Goal: Task Accomplishment & Management: Manage account settings

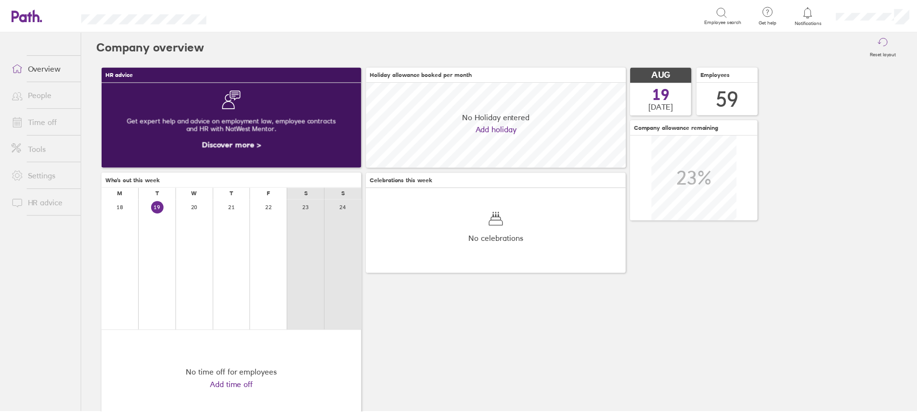
scroll to position [86, 262]
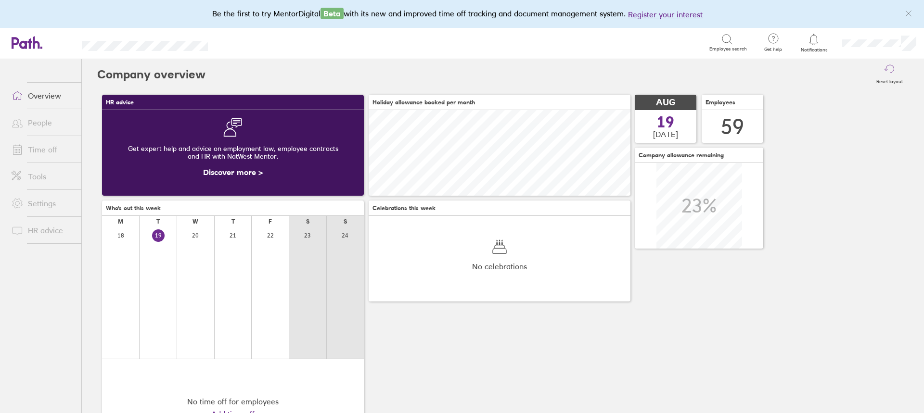
click at [39, 149] on link "Time off" at bounding box center [42, 149] width 77 height 19
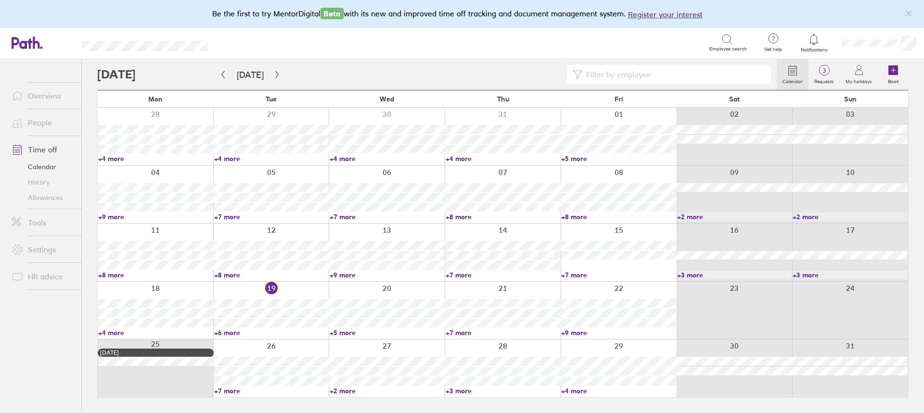
click at [230, 333] on link "+6 more" at bounding box center [271, 333] width 115 height 9
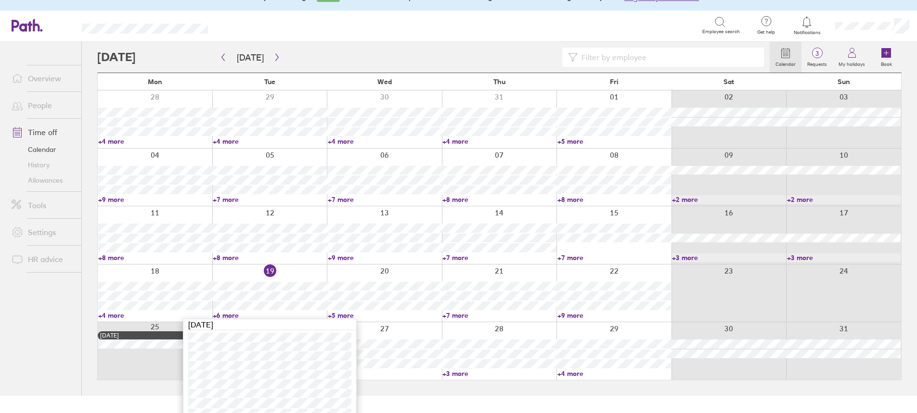
scroll to position [27, 0]
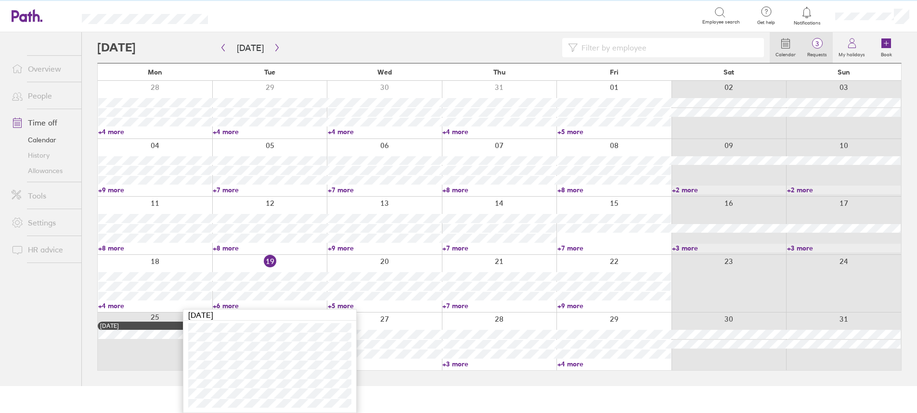
click at [822, 46] on span "3" at bounding box center [816, 44] width 31 height 8
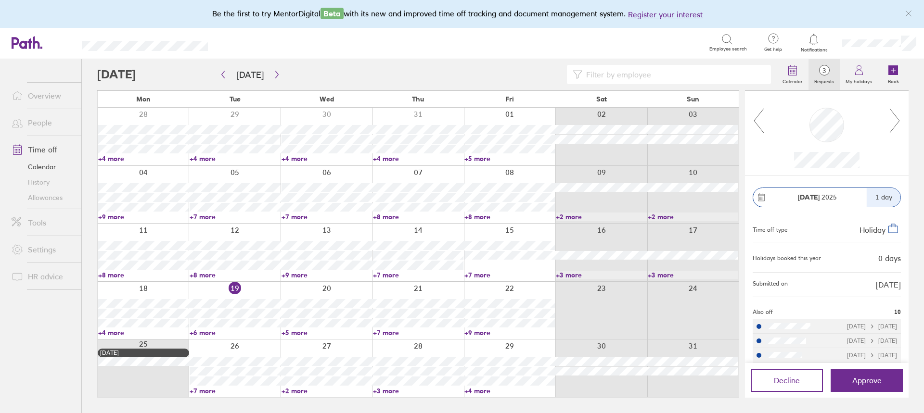
click at [899, 122] on icon at bounding box center [895, 121] width 12 height 26
click at [273, 75] on icon "button" at bounding box center [276, 75] width 7 height 8
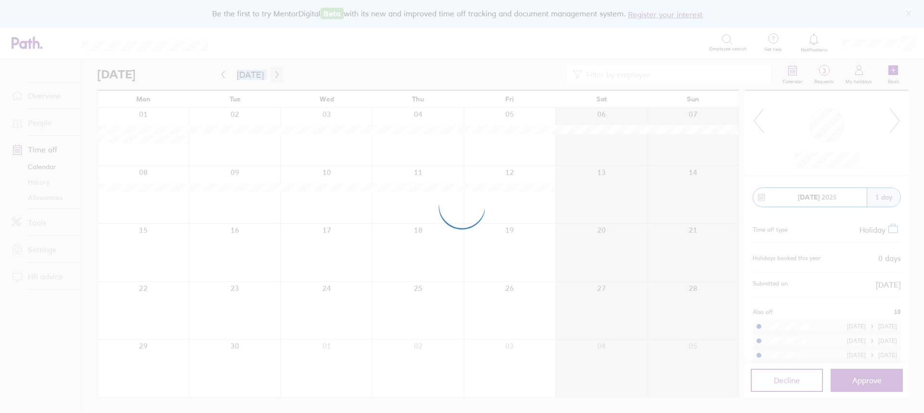
click at [272, 75] on div at bounding box center [462, 206] width 924 height 413
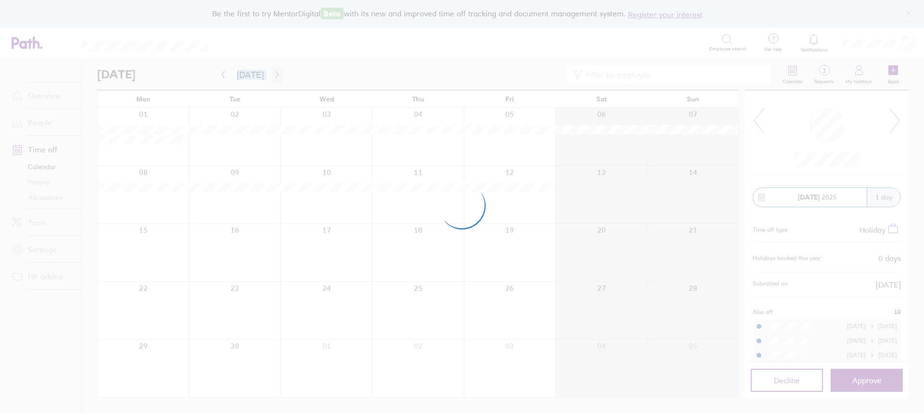
click at [272, 75] on div at bounding box center [462, 206] width 924 height 413
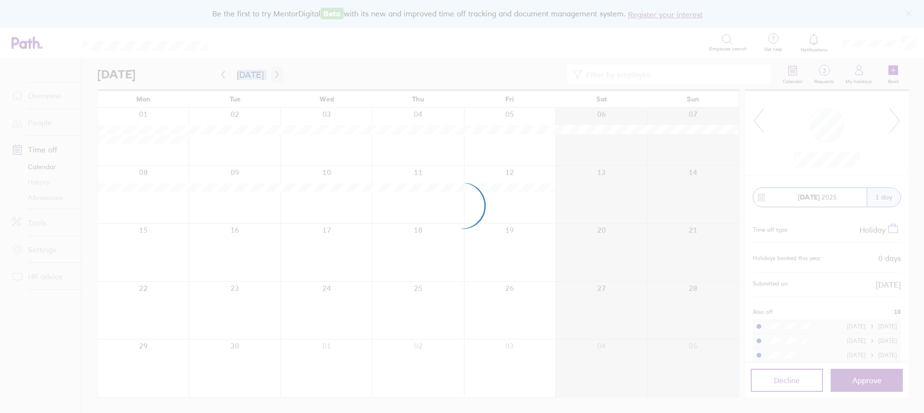
click at [272, 75] on div at bounding box center [462, 206] width 924 height 413
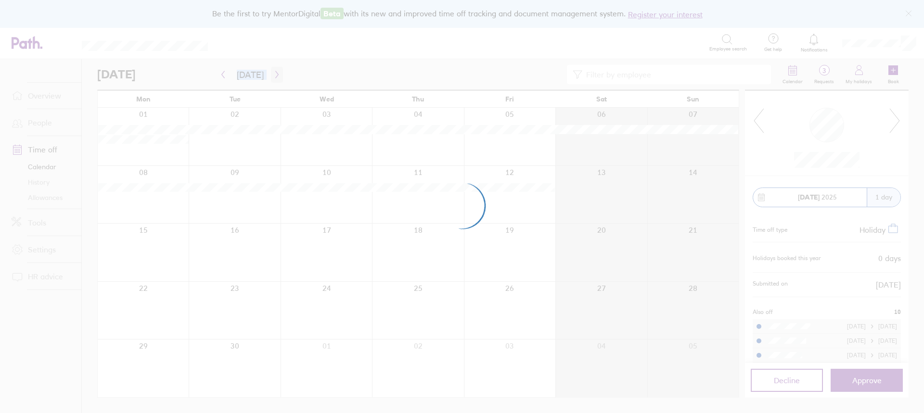
click at [272, 75] on div at bounding box center [462, 206] width 924 height 413
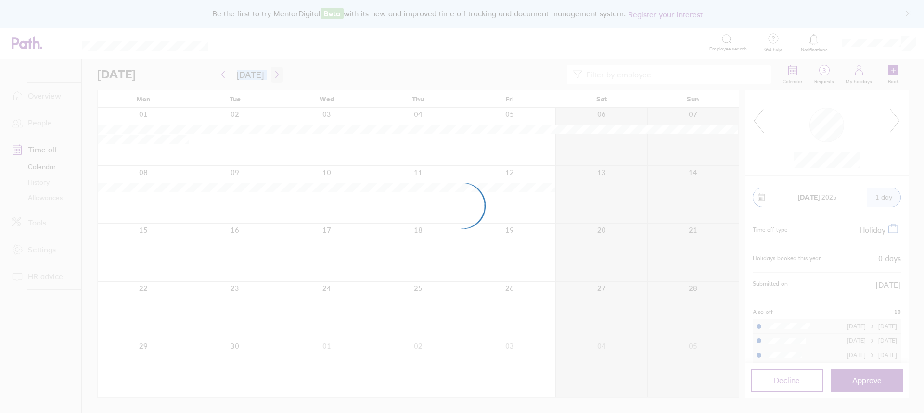
click at [272, 75] on div at bounding box center [462, 206] width 924 height 413
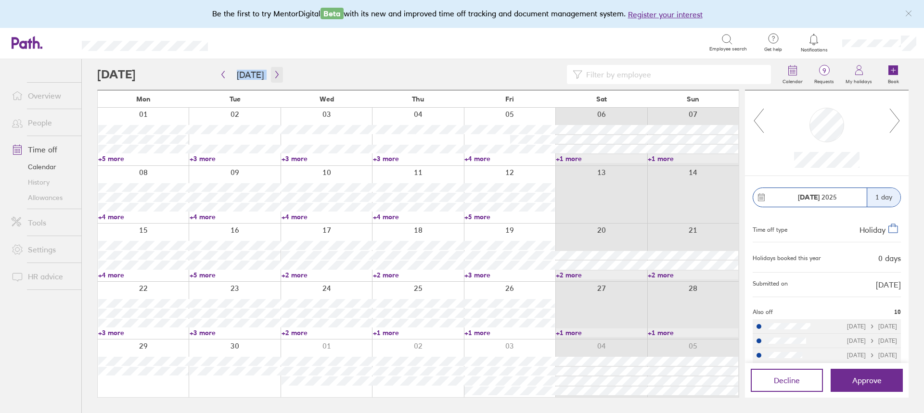
click at [273, 75] on icon "button" at bounding box center [276, 75] width 7 height 8
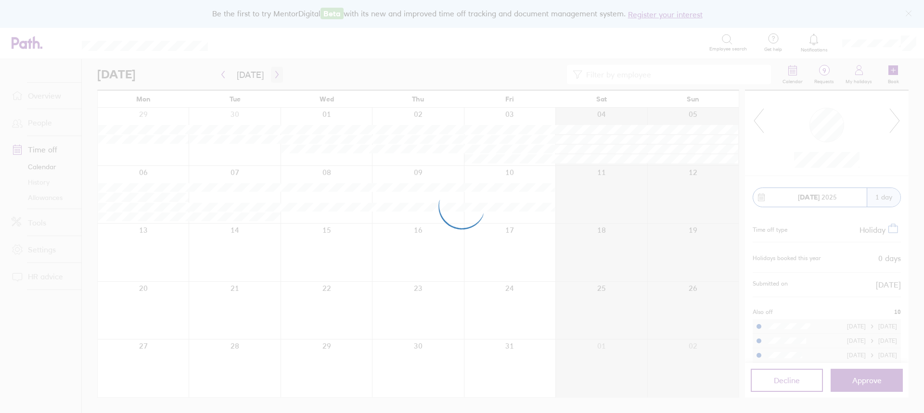
click at [272, 75] on div at bounding box center [462, 206] width 924 height 413
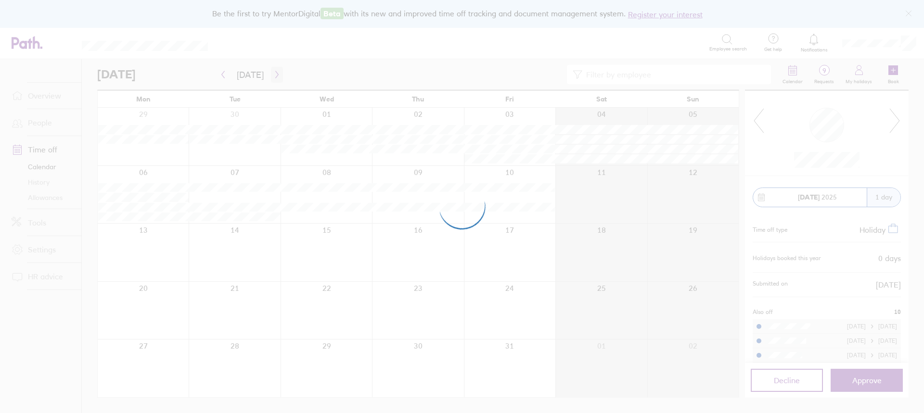
click at [272, 75] on div at bounding box center [462, 206] width 924 height 413
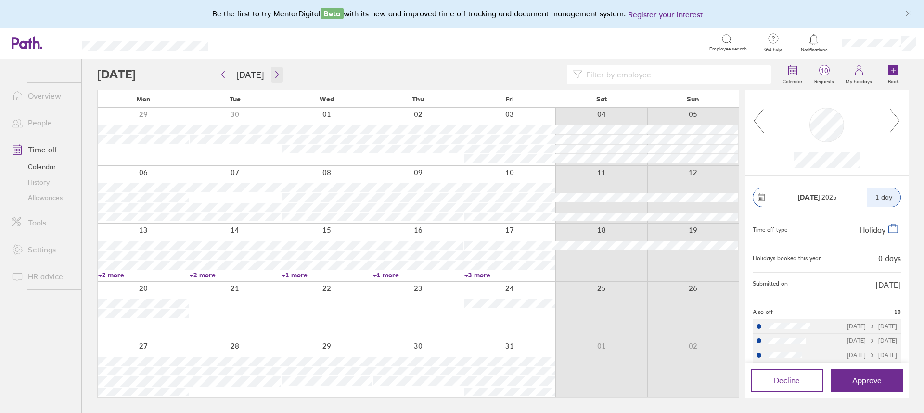
click at [273, 74] on icon "button" at bounding box center [276, 75] width 7 height 8
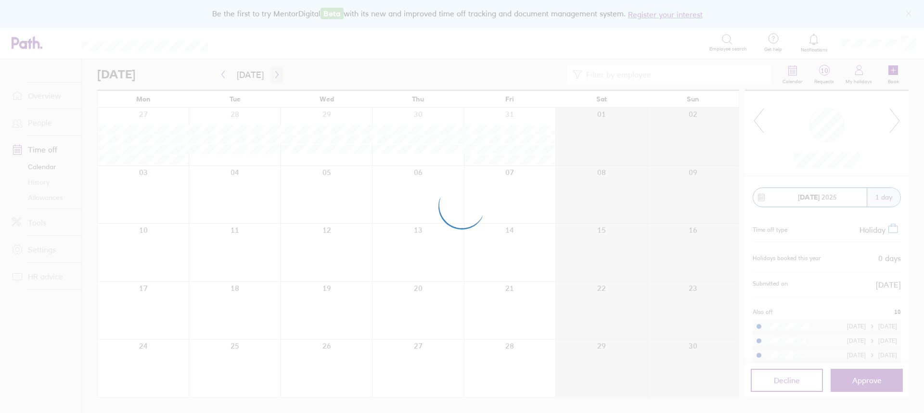
click at [273, 75] on div at bounding box center [462, 206] width 924 height 413
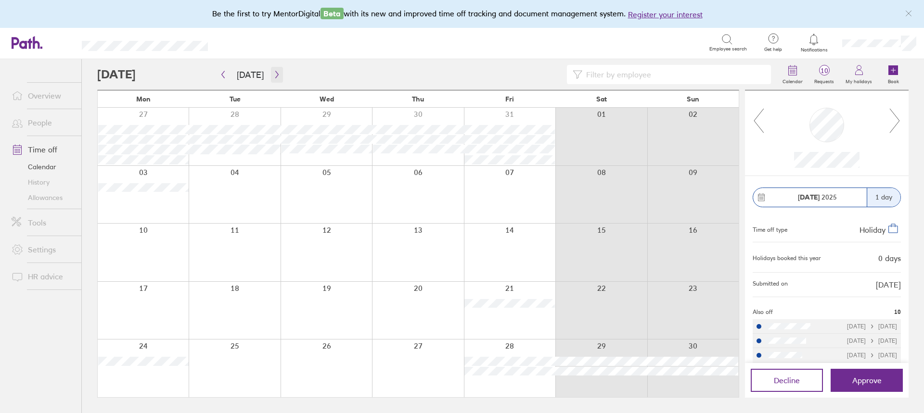
click at [273, 72] on icon "button" at bounding box center [276, 75] width 7 height 8
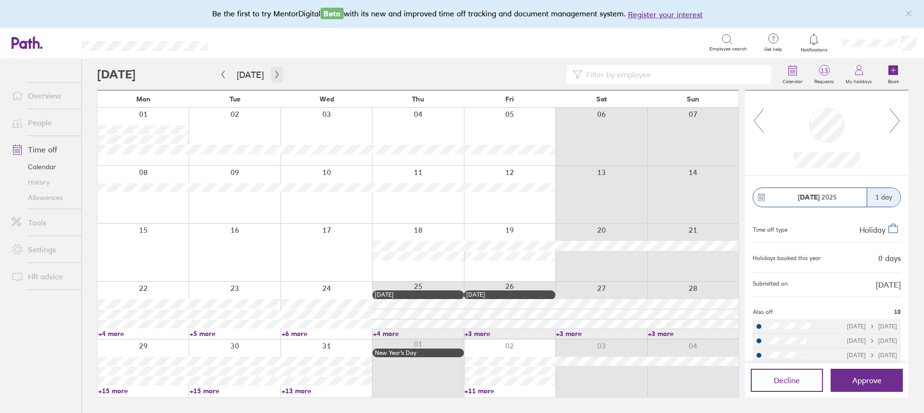
click at [276, 73] on icon "button" at bounding box center [276, 75] width 7 height 8
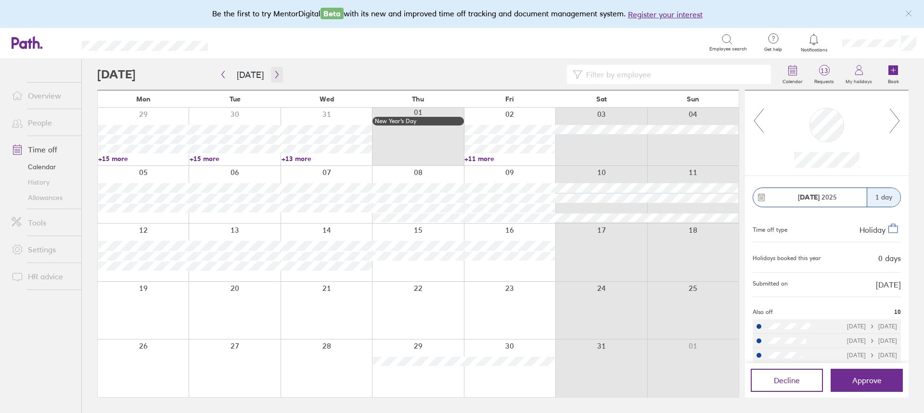
click at [275, 72] on icon "button" at bounding box center [276, 74] width 3 height 7
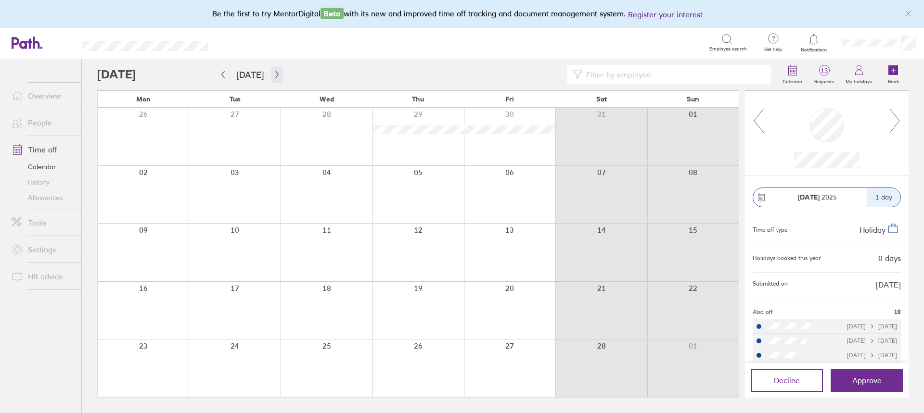
click at [273, 76] on icon "button" at bounding box center [276, 75] width 7 height 8
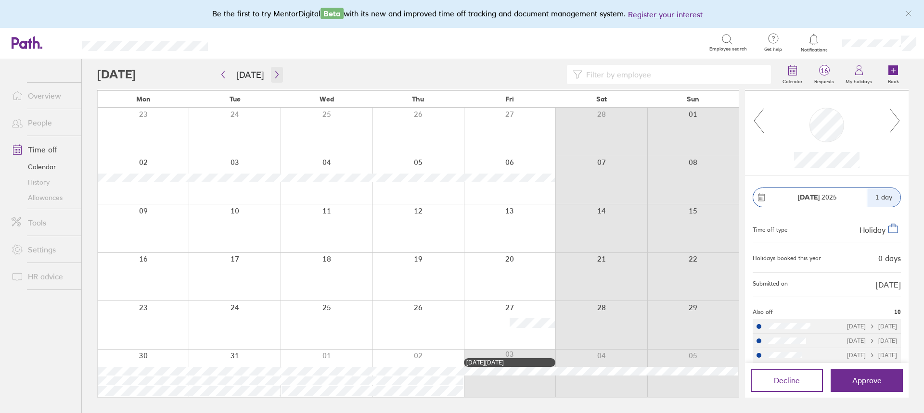
click at [273, 75] on icon "button" at bounding box center [276, 75] width 7 height 8
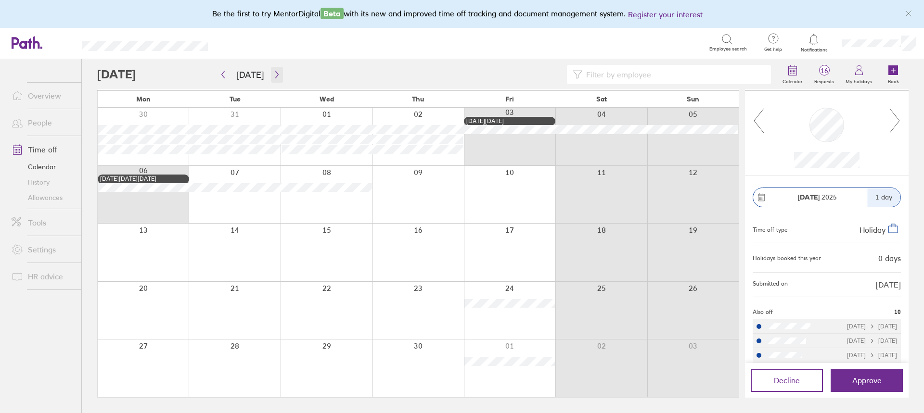
click at [273, 76] on icon "button" at bounding box center [276, 75] width 7 height 8
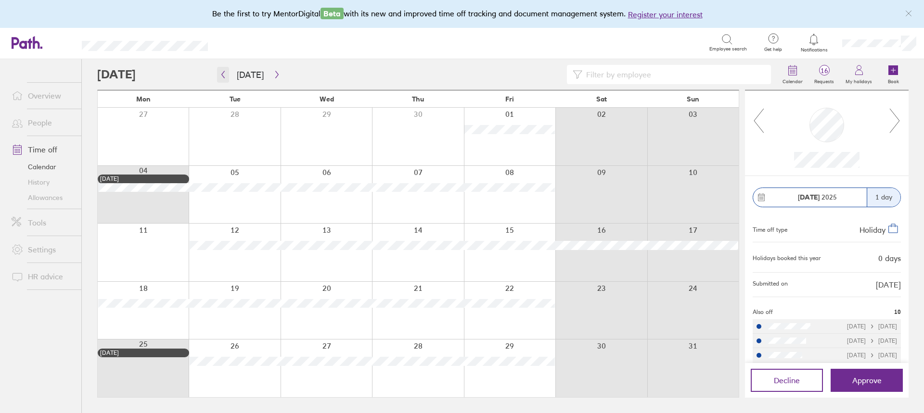
click at [222, 72] on icon "button" at bounding box center [222, 75] width 7 height 8
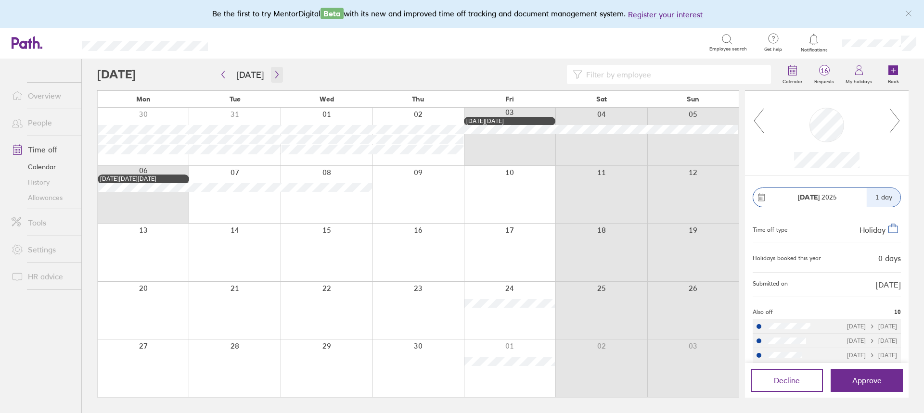
click at [273, 75] on icon "button" at bounding box center [276, 75] width 7 height 8
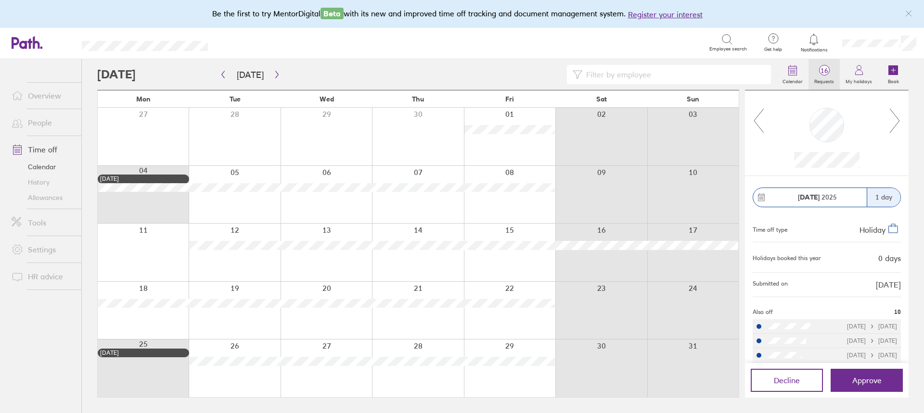
click at [824, 70] on span "16" at bounding box center [823, 71] width 31 height 8
click at [758, 115] on icon at bounding box center [759, 121] width 12 height 26
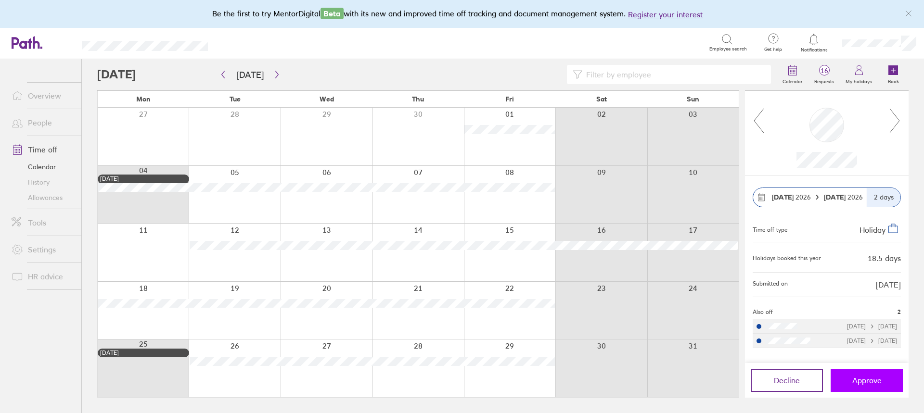
click at [851, 380] on button "Approve" at bounding box center [867, 380] width 72 height 23
click at [759, 122] on icon at bounding box center [759, 121] width 12 height 26
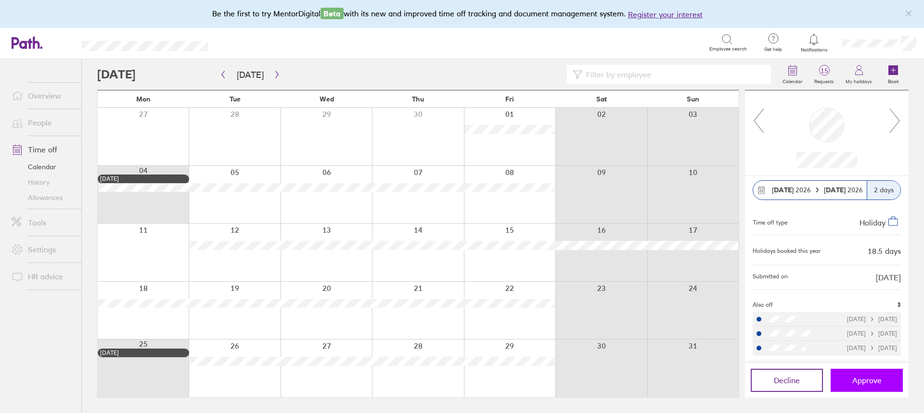
click at [857, 382] on span "Approve" at bounding box center [866, 380] width 29 height 9
click at [759, 125] on icon at bounding box center [759, 121] width 12 height 26
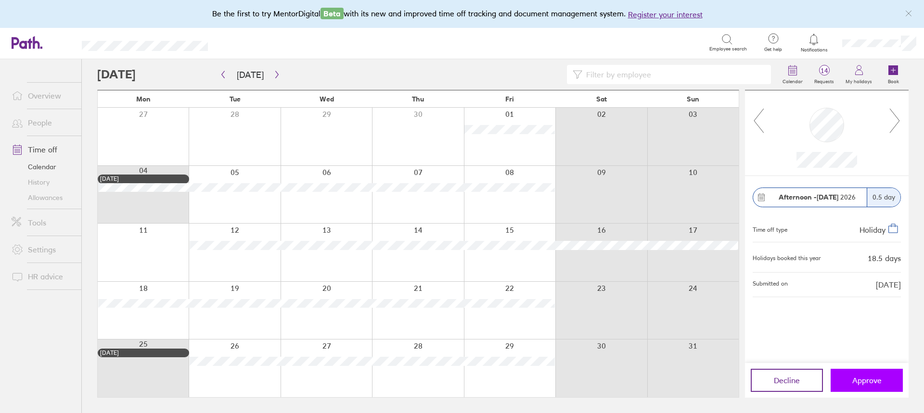
click at [880, 378] on span "Approve" at bounding box center [866, 380] width 29 height 9
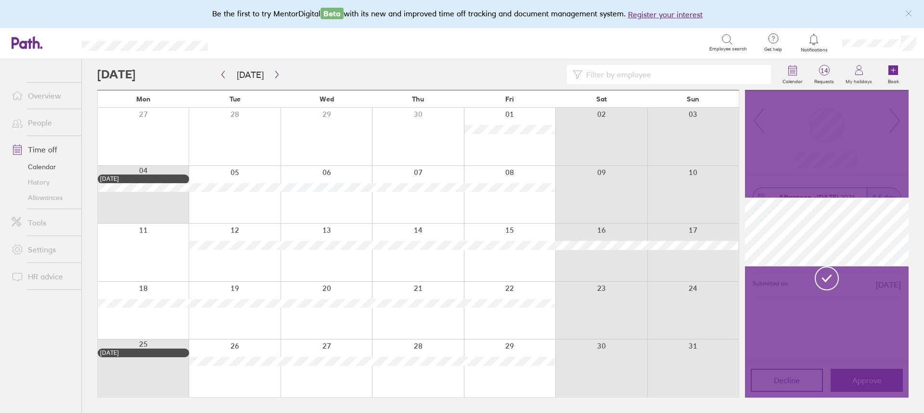
click at [825, 284] on icon at bounding box center [826, 278] width 13 height 14
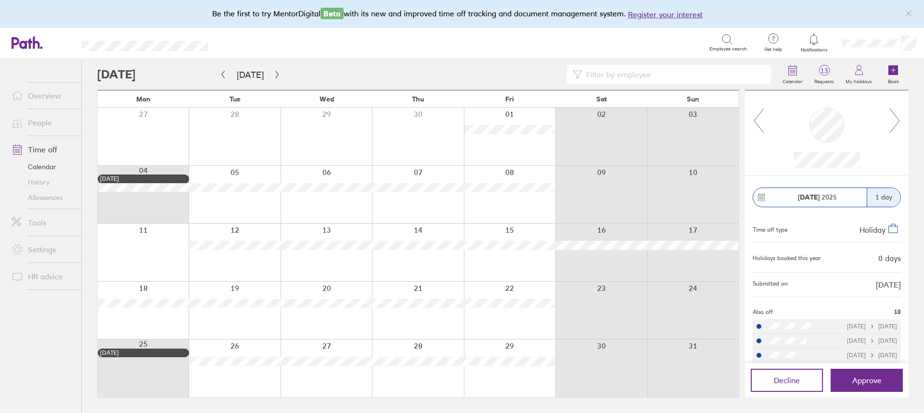
click at [760, 128] on icon at bounding box center [759, 121] width 12 height 26
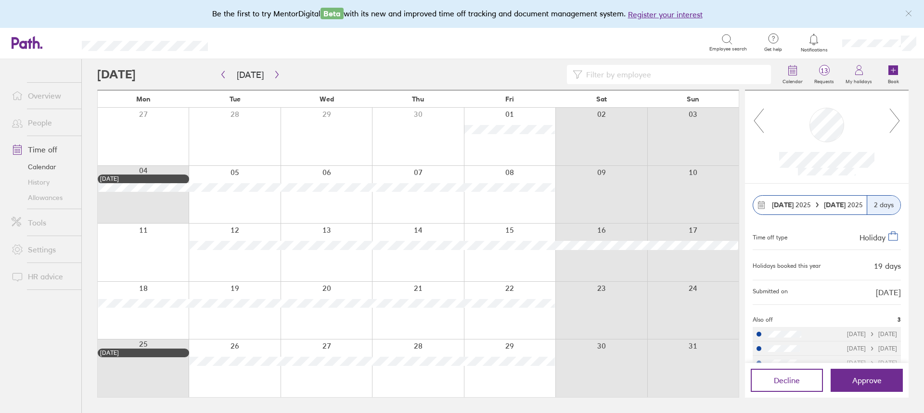
click at [760, 128] on icon at bounding box center [759, 121] width 12 height 26
click at [275, 76] on icon "button" at bounding box center [276, 75] width 7 height 8
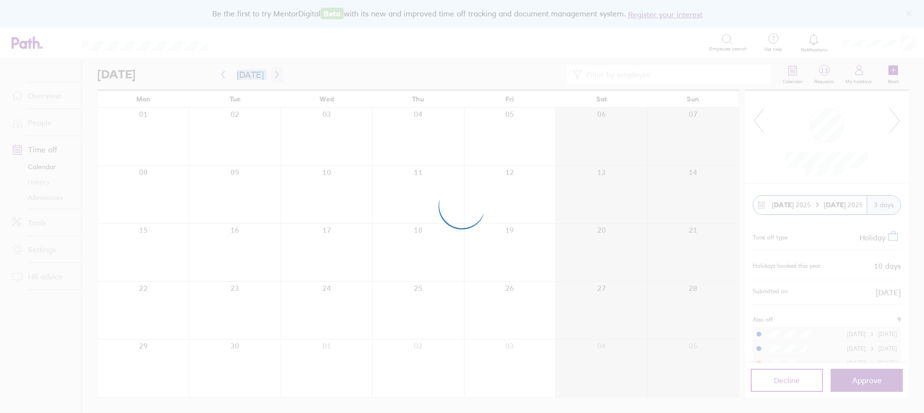
click at [275, 76] on div at bounding box center [462, 206] width 924 height 413
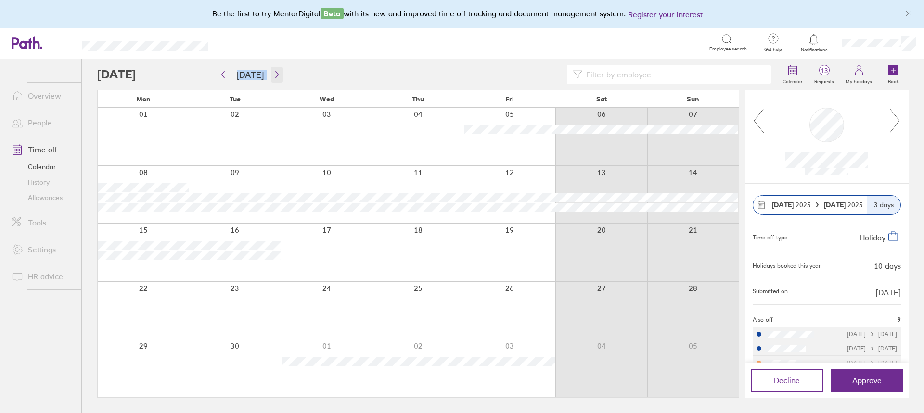
click at [275, 76] on icon "button" at bounding box center [276, 75] width 7 height 8
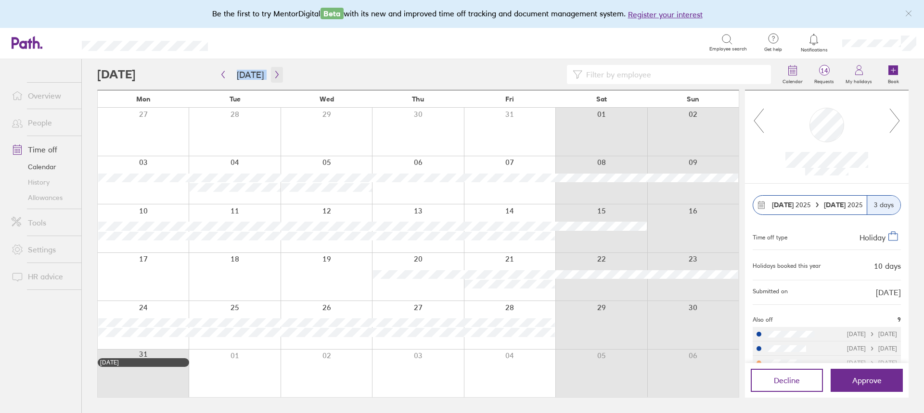
click at [276, 77] on icon "button" at bounding box center [276, 75] width 7 height 8
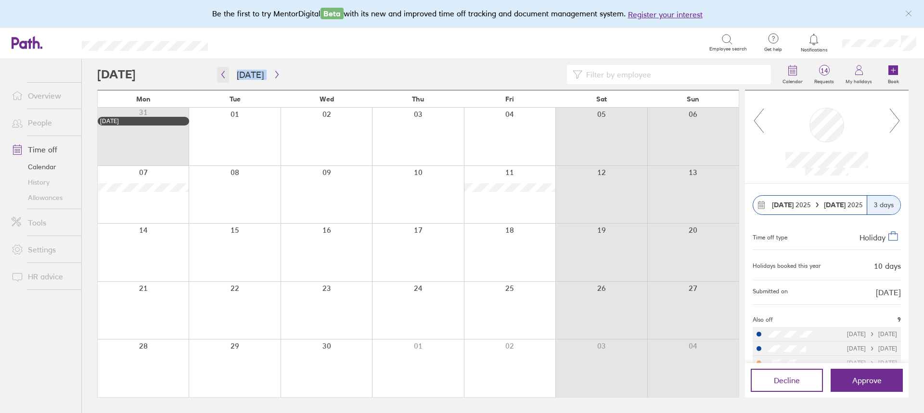
click at [222, 77] on icon "button" at bounding box center [222, 75] width 7 height 8
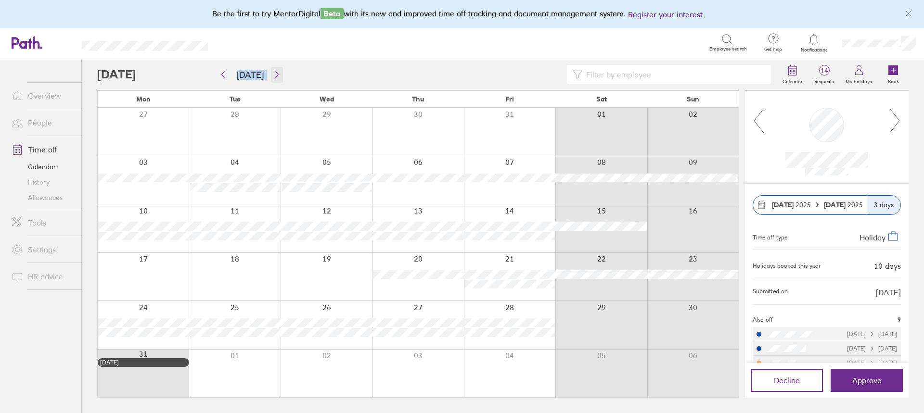
click at [274, 74] on icon "button" at bounding box center [276, 75] width 7 height 8
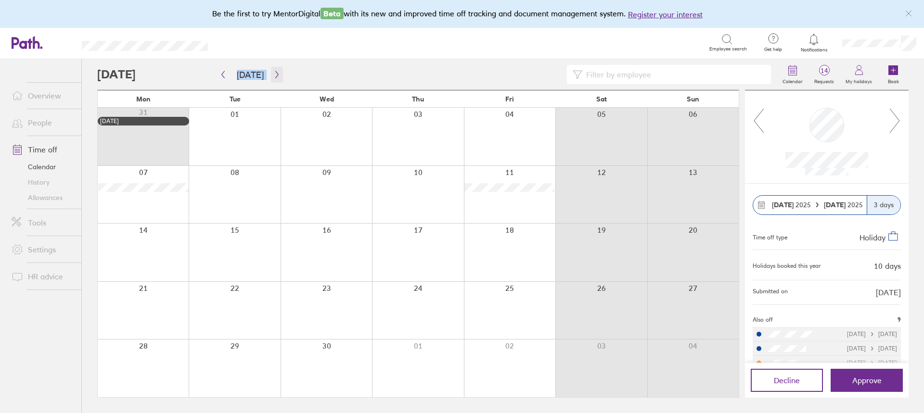
click at [274, 74] on icon "button" at bounding box center [276, 75] width 7 height 8
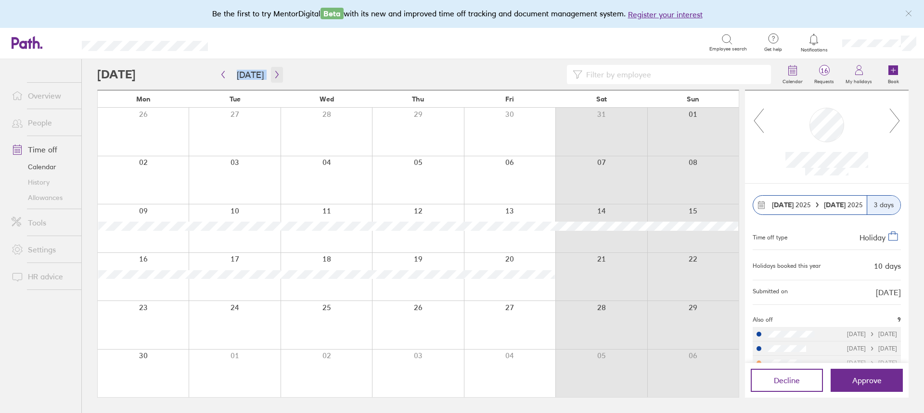
click at [274, 74] on icon "button" at bounding box center [276, 75] width 7 height 8
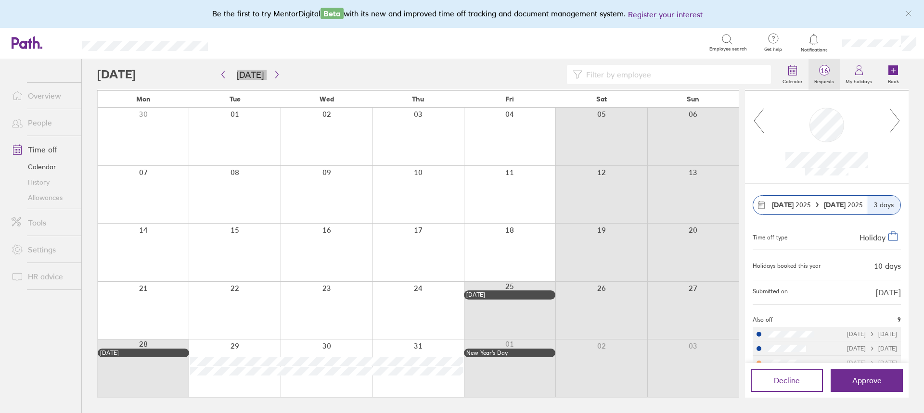
click at [828, 79] on label "Requests" at bounding box center [823, 80] width 31 height 9
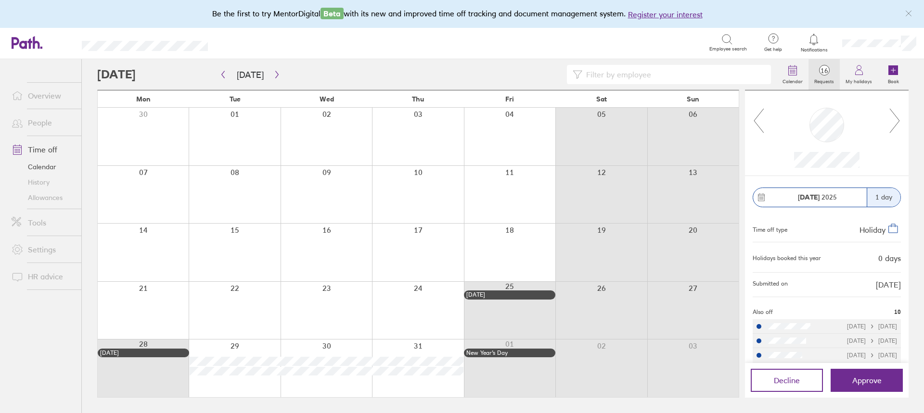
click at [764, 129] on icon at bounding box center [759, 121] width 12 height 26
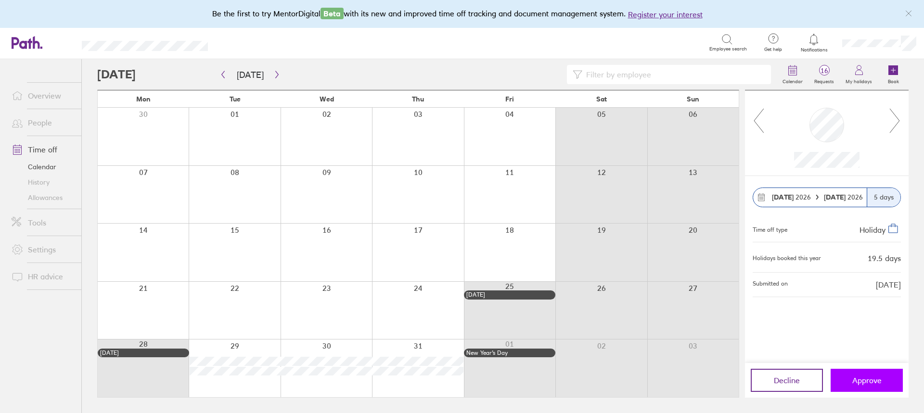
click at [865, 389] on button "Approve" at bounding box center [867, 380] width 72 height 23
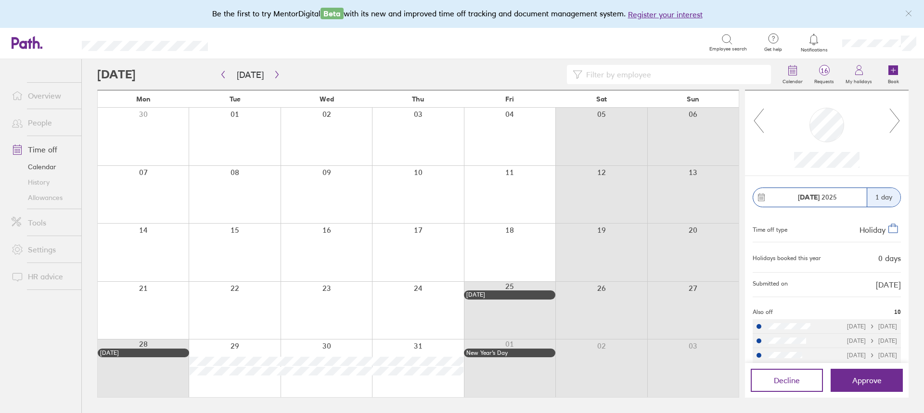
click at [757, 121] on icon at bounding box center [759, 121] width 12 height 26
click at [759, 130] on icon at bounding box center [759, 121] width 12 height 26
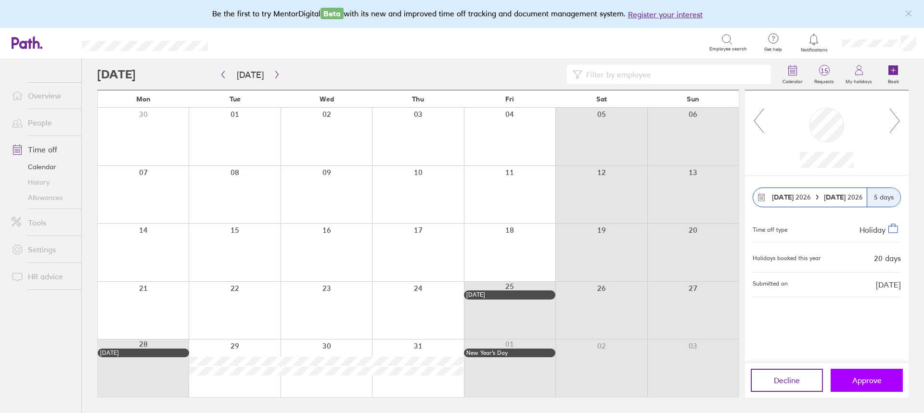
click at [882, 383] on button "Approve" at bounding box center [867, 380] width 72 height 23
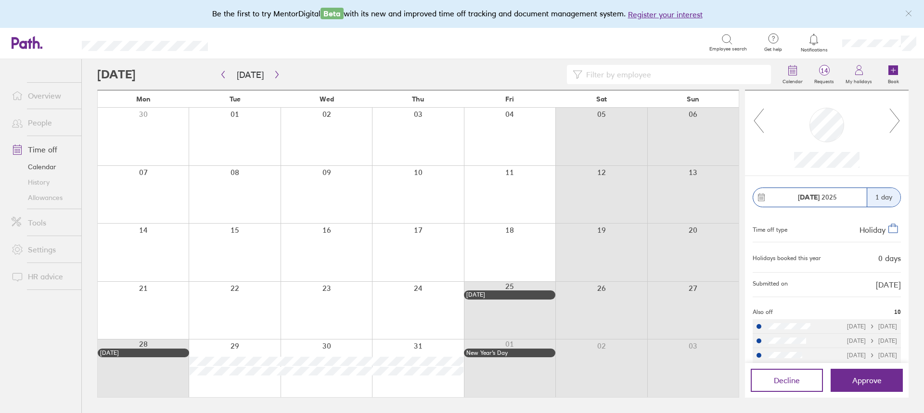
click at [763, 126] on icon at bounding box center [759, 121] width 12 height 26
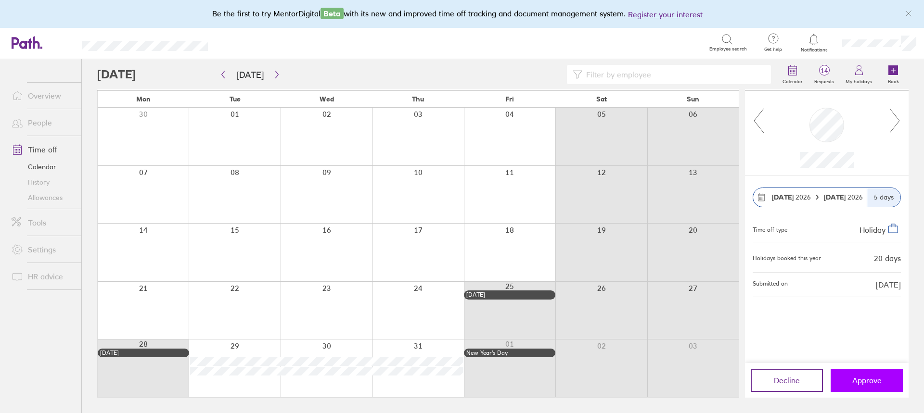
click at [844, 380] on button "Approve" at bounding box center [867, 380] width 72 height 23
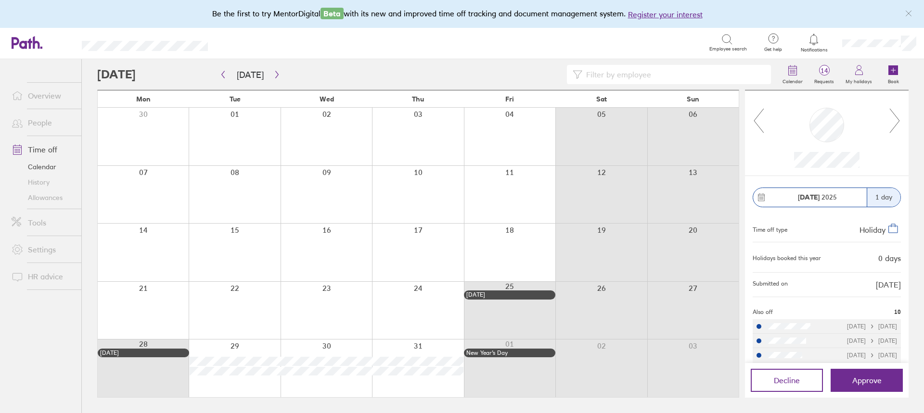
click at [759, 125] on icon at bounding box center [759, 121] width 12 height 26
click at [894, 125] on icon at bounding box center [895, 121] width 12 height 26
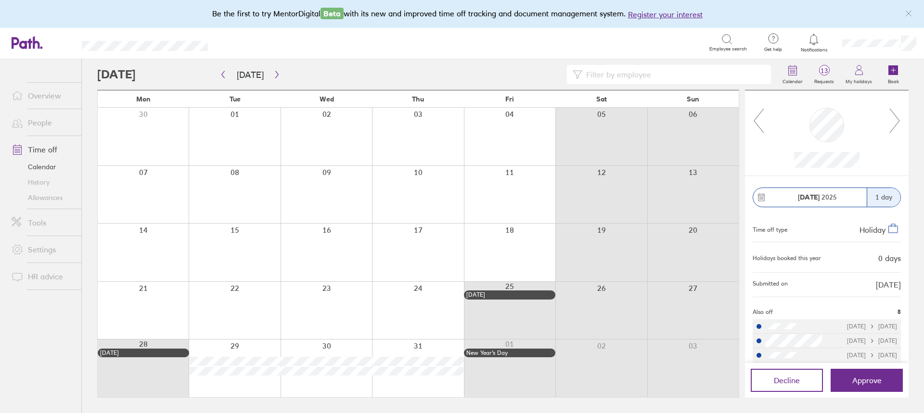
click at [894, 125] on icon at bounding box center [895, 121] width 12 height 26
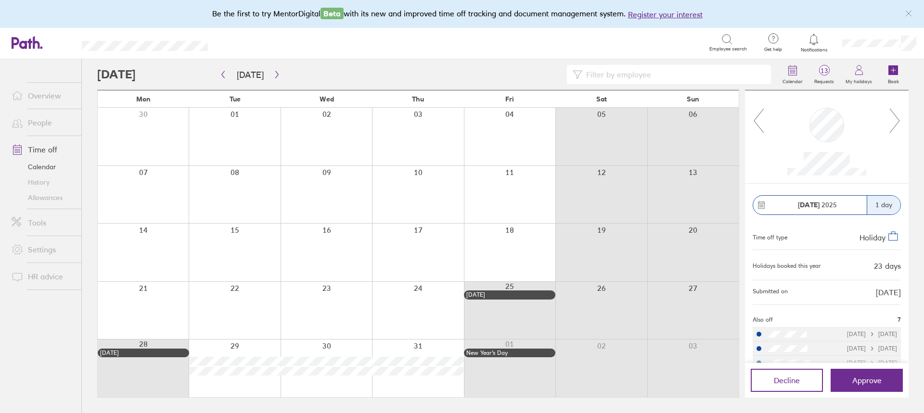
click at [894, 125] on icon at bounding box center [895, 121] width 12 height 26
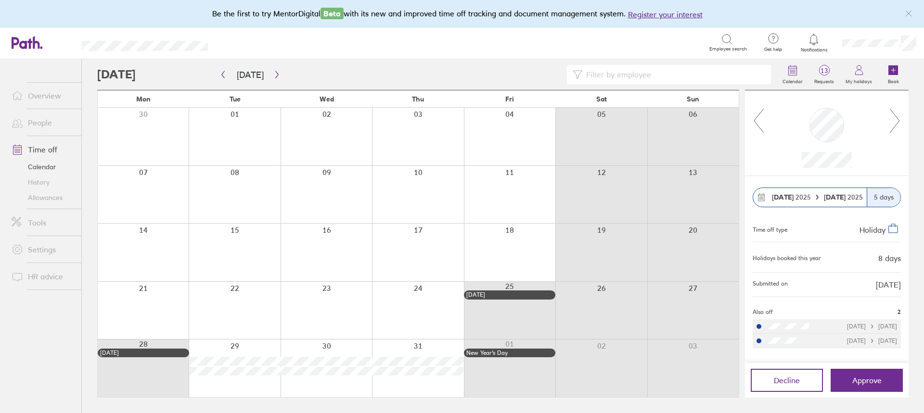
click at [894, 125] on icon at bounding box center [895, 121] width 12 height 26
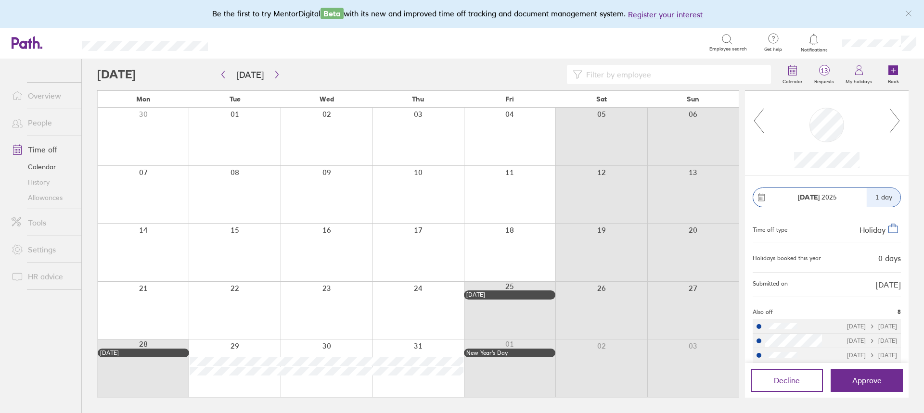
click at [894, 125] on icon at bounding box center [895, 121] width 12 height 26
click at [40, 196] on link "Allowances" at bounding box center [42, 197] width 77 height 15
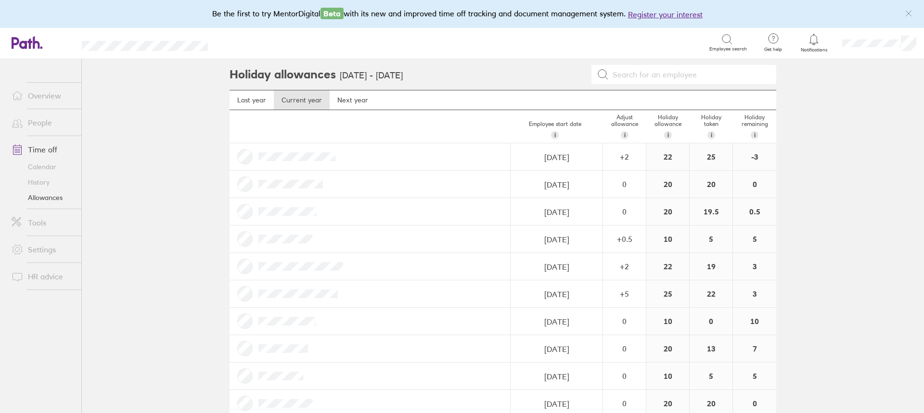
scroll to position [48, 0]
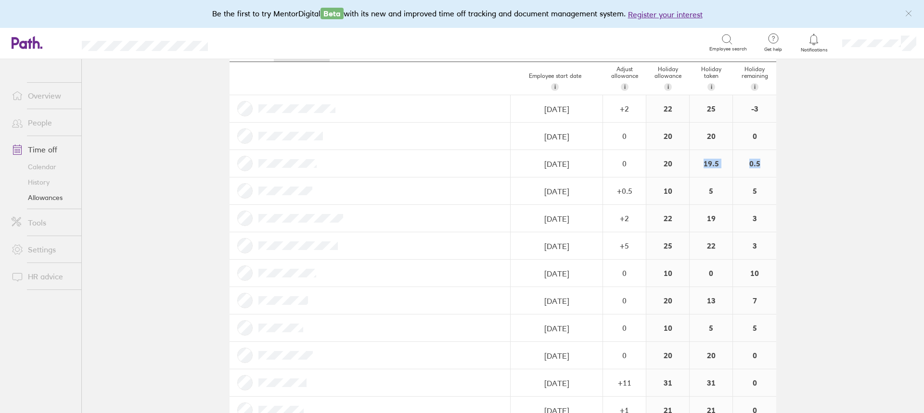
drag, startPoint x: 761, startPoint y: 168, endPoint x: 688, endPoint y: 170, distance: 73.2
click at [688, 170] on div "13/05/2024 Navigate forward to interact with the calendar and select a date. Pr…" at bounding box center [503, 163] width 547 height 27
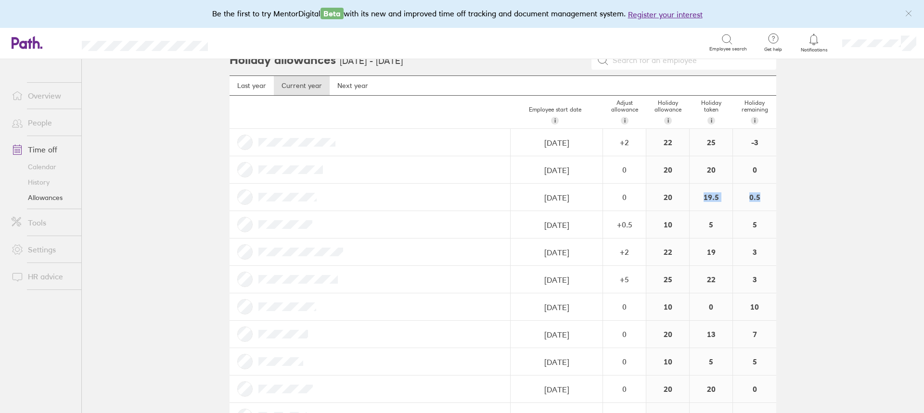
scroll to position [0, 0]
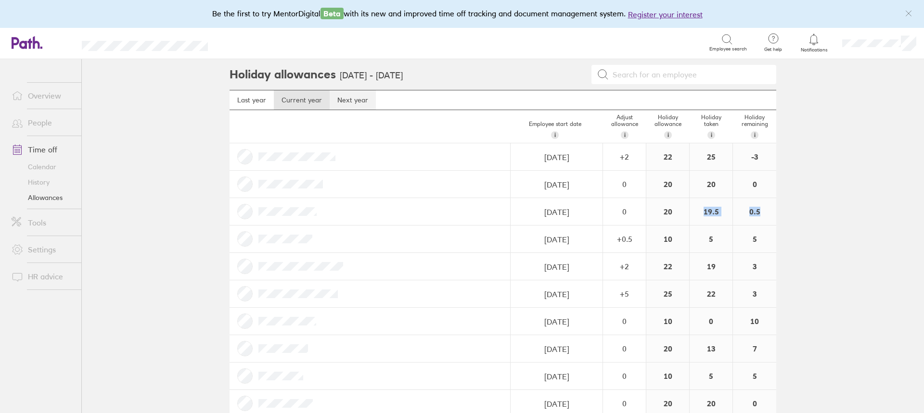
click at [350, 103] on link "Next year" at bounding box center [353, 99] width 46 height 19
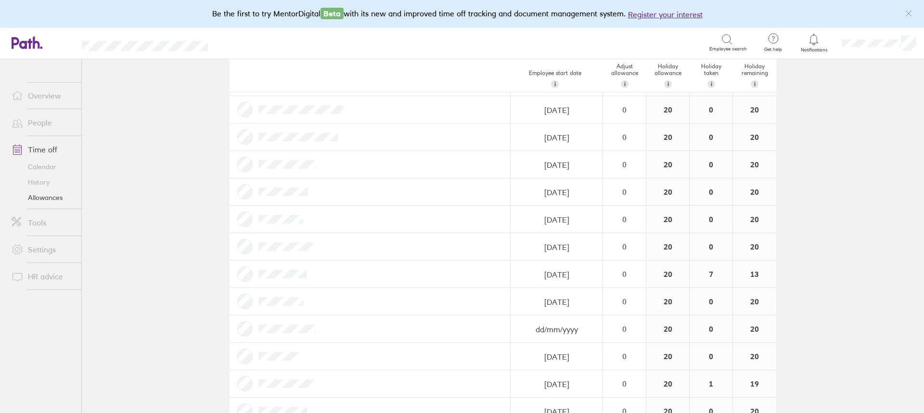
scroll to position [16, 0]
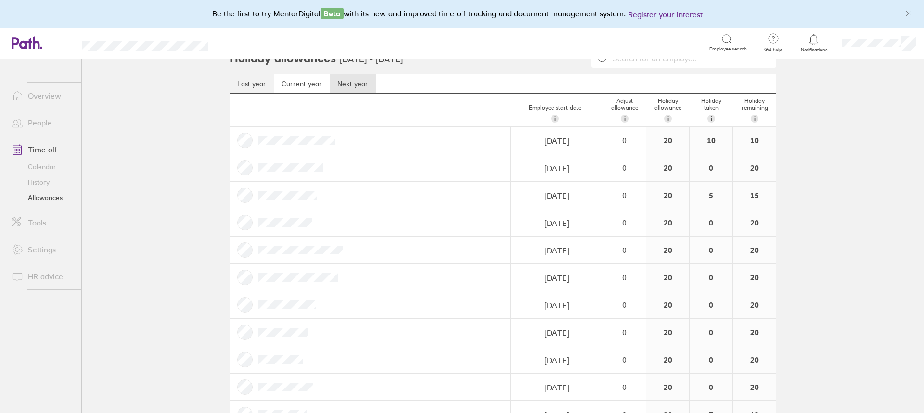
click at [236, 85] on link "Last year" at bounding box center [252, 83] width 44 height 19
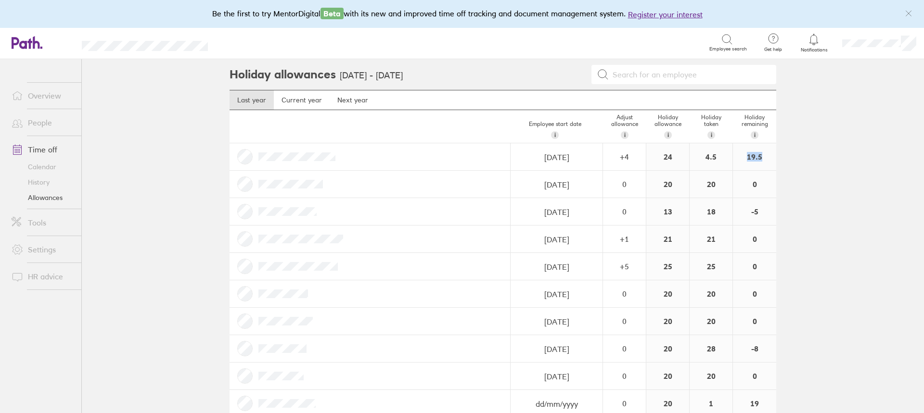
click at [741, 154] on div "19.5" at bounding box center [754, 156] width 43 height 27
click at [749, 168] on div "19.5" at bounding box center [754, 156] width 43 height 27
click at [296, 95] on link "Current year" at bounding box center [302, 99] width 56 height 19
click at [244, 106] on link "Last year" at bounding box center [252, 99] width 44 height 19
click at [309, 104] on link "Current year" at bounding box center [302, 99] width 56 height 19
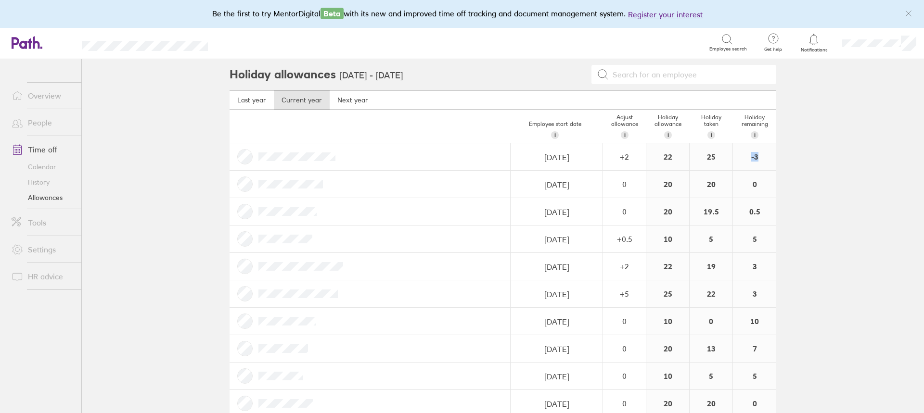
click at [723, 159] on div "10/12/2018 Navigate forward to interact with the calendar and select a date. Pr…" at bounding box center [503, 156] width 547 height 27
click at [755, 162] on div "-3" at bounding box center [754, 156] width 43 height 27
drag, startPoint x: 760, startPoint y: 157, endPoint x: 621, endPoint y: 158, distance: 139.1
click at [621, 158] on div "10/12/2018 Navigate forward to interact with the calendar and select a date. Pr…" at bounding box center [503, 156] width 547 height 27
click at [244, 97] on link "Last year" at bounding box center [252, 99] width 44 height 19
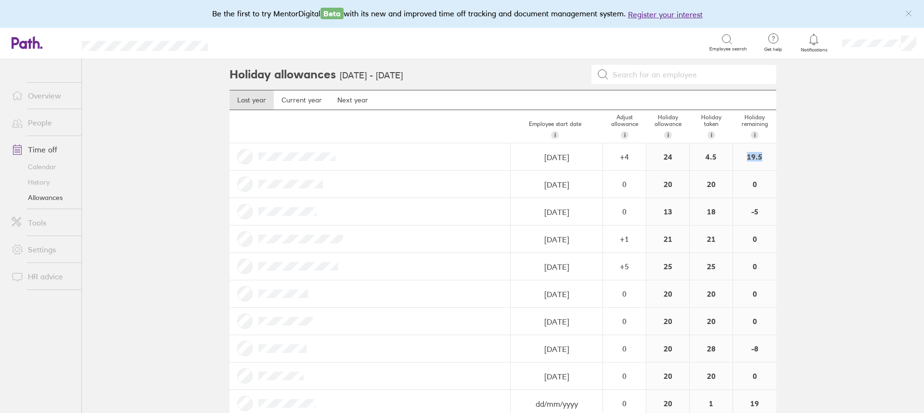
drag, startPoint x: 758, startPoint y: 157, endPoint x: 737, endPoint y: 155, distance: 20.8
click at [737, 155] on div "19.5" at bounding box center [754, 156] width 43 height 27
click at [299, 102] on link "Current year" at bounding box center [302, 99] width 56 height 19
click at [42, 152] on link "Time off" at bounding box center [42, 149] width 77 height 19
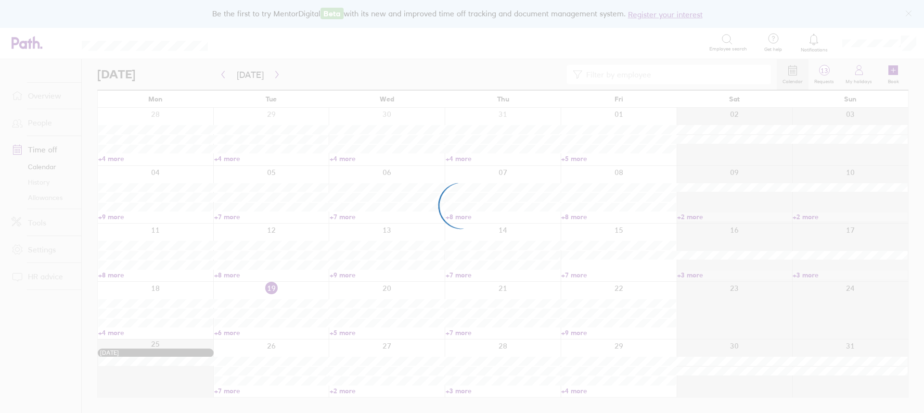
click at [894, 75] on div at bounding box center [462, 206] width 924 height 413
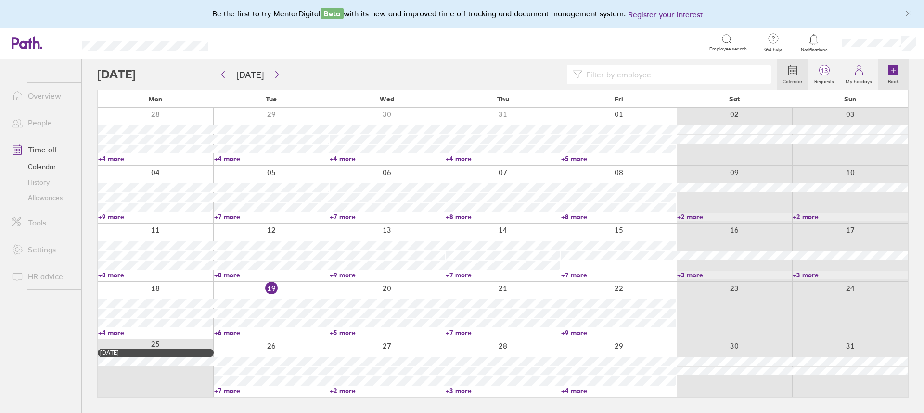
click at [899, 72] on link "Book" at bounding box center [893, 74] width 31 height 31
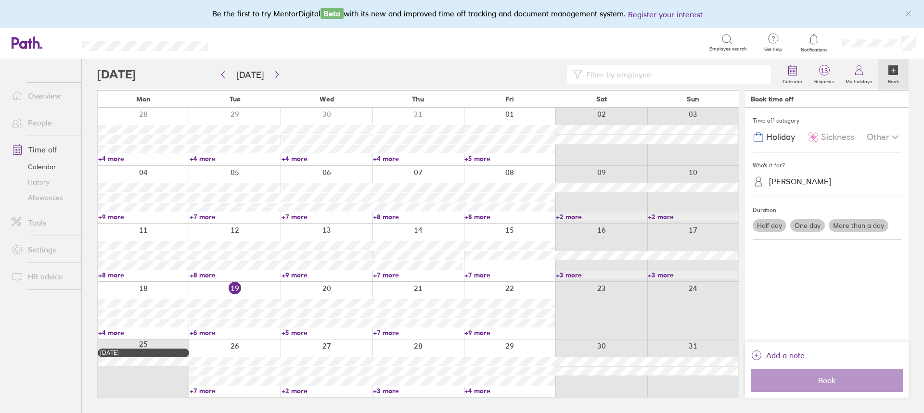
click at [797, 223] on label "One day" at bounding box center [807, 225] width 35 height 13
click at [0, 0] on input "One day" at bounding box center [0, 0] width 0 height 0
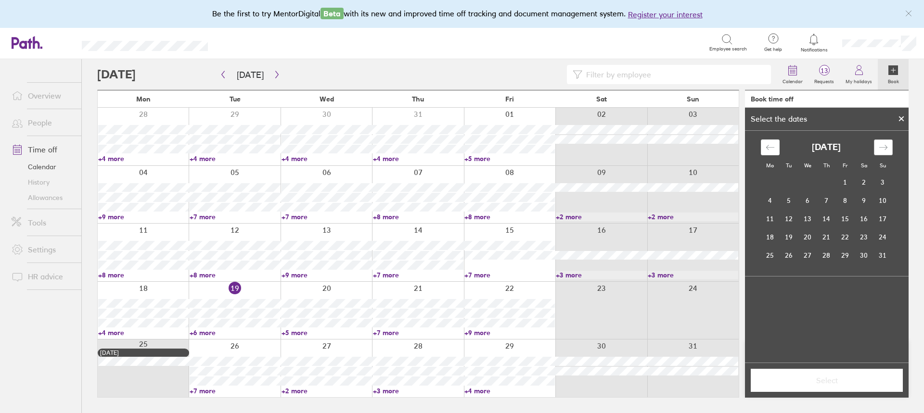
click at [889, 152] on div "Move forward to switch to the next month." at bounding box center [883, 148] width 19 height 16
click at [884, 146] on icon "Move forward to switch to the next month." at bounding box center [883, 147] width 9 height 9
click at [273, 74] on icon "button" at bounding box center [276, 75] width 7 height 8
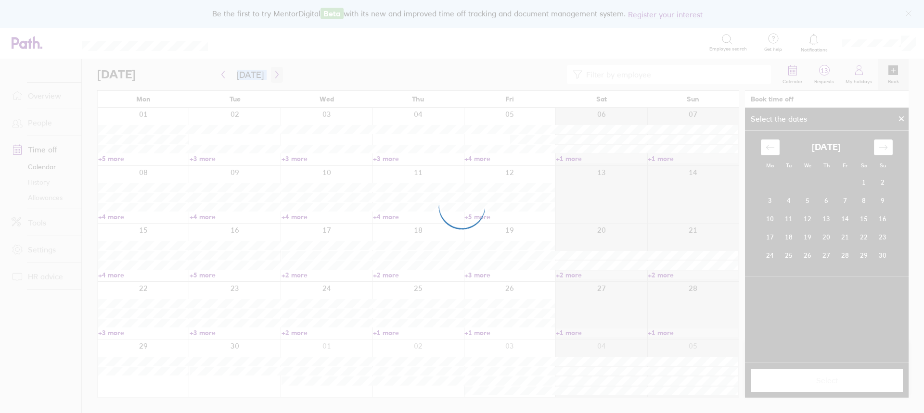
click at [273, 74] on div at bounding box center [462, 206] width 924 height 413
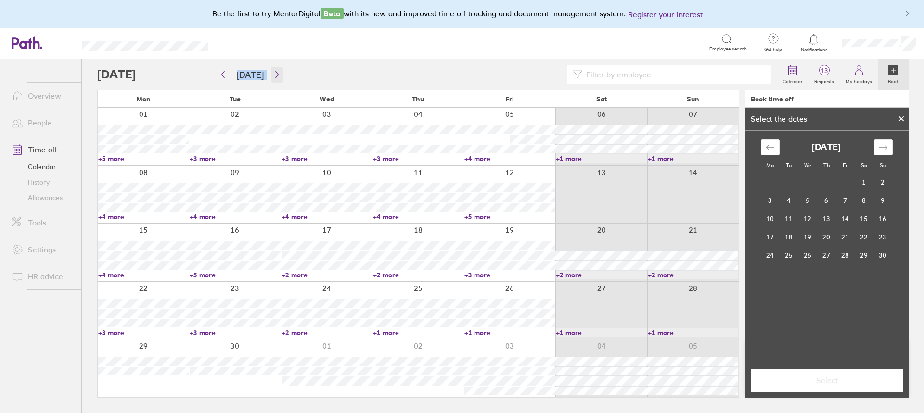
click at [273, 74] on icon "button" at bounding box center [276, 75] width 7 height 8
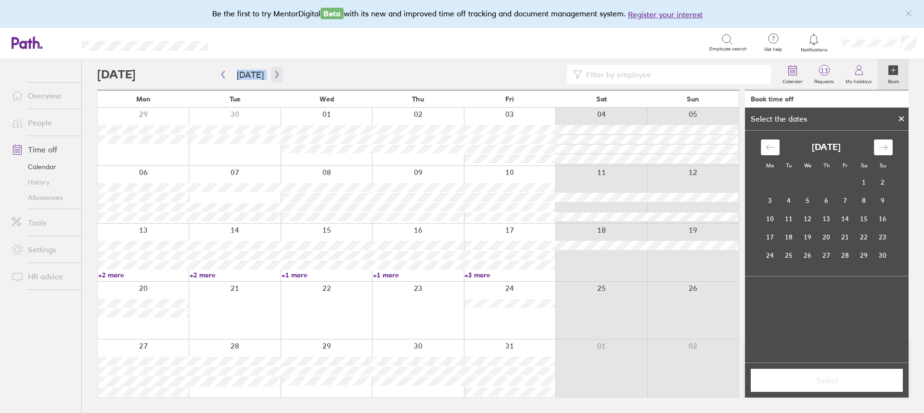
click at [272, 67] on button "button" at bounding box center [277, 75] width 12 height 16
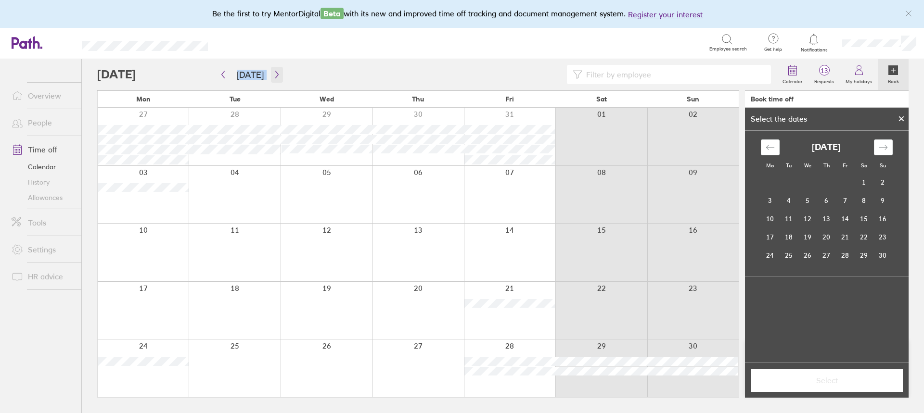
click at [273, 75] on icon "button" at bounding box center [276, 75] width 7 height 8
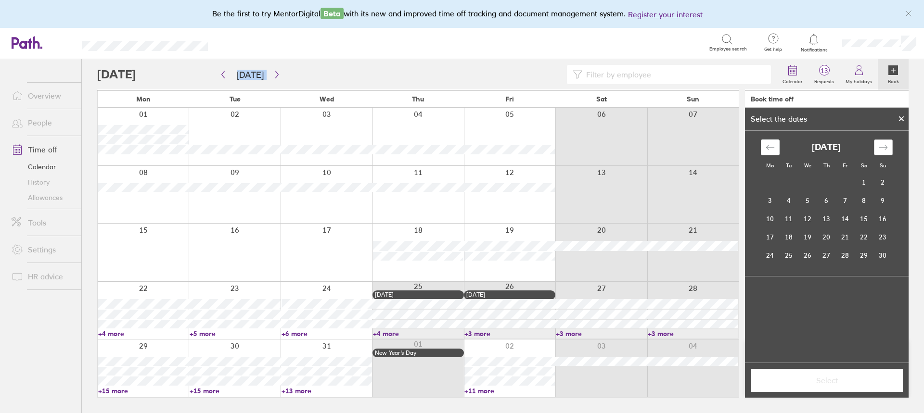
click at [886, 146] on icon "Move forward to switch to the next month." at bounding box center [883, 147] width 9 height 9
click at [844, 195] on td "12" at bounding box center [845, 201] width 19 height 18
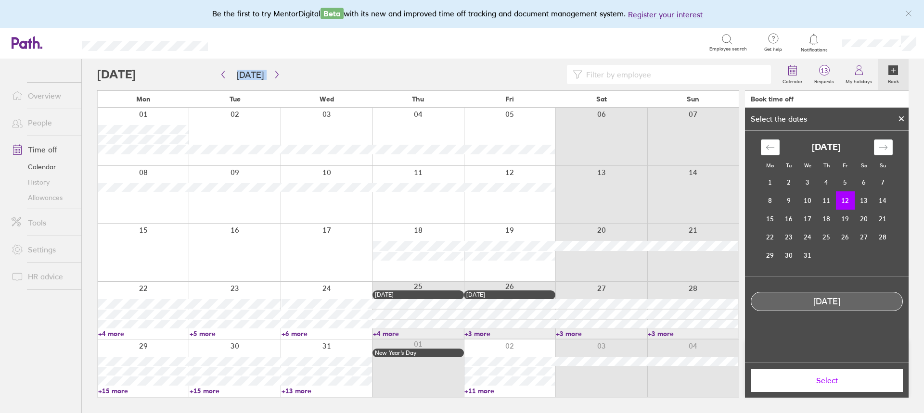
click at [821, 379] on span "Select" at bounding box center [826, 380] width 139 height 9
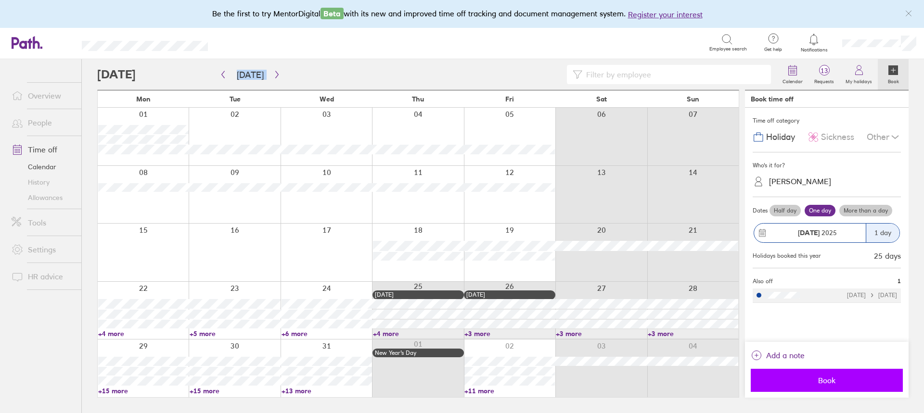
click at [812, 383] on span "Book" at bounding box center [826, 380] width 139 height 9
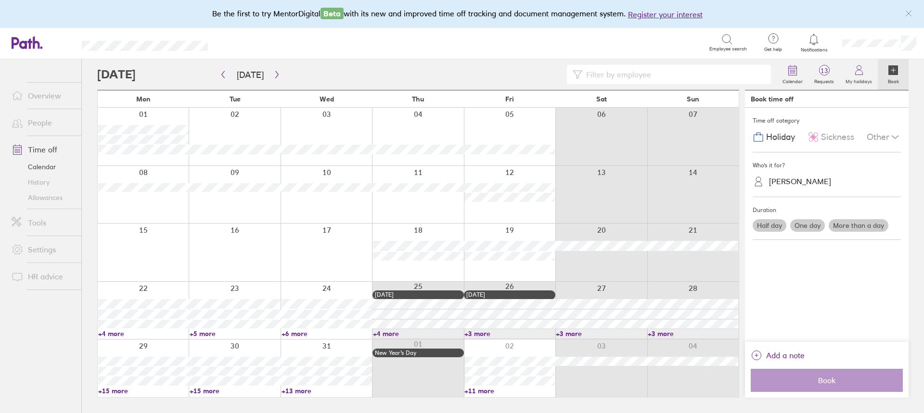
click at [805, 226] on label "One day" at bounding box center [807, 225] width 35 height 13
click at [0, 0] on input "One day" at bounding box center [0, 0] width 0 height 0
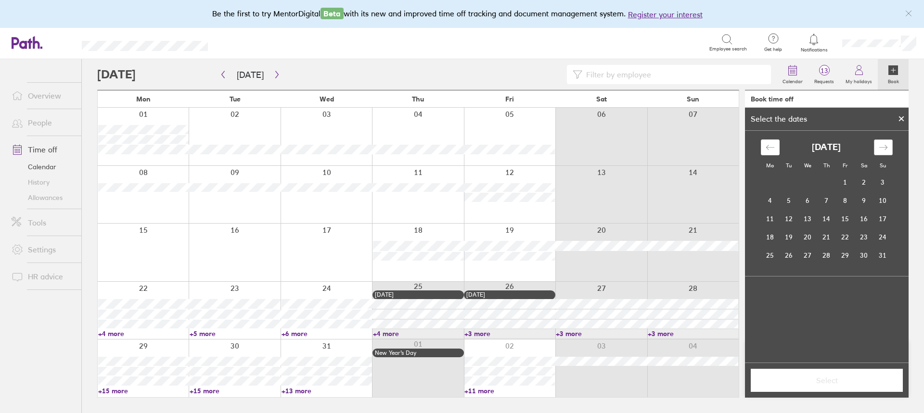
click at [891, 147] on div "Move forward to switch to the next month." at bounding box center [883, 148] width 19 height 16
click at [890, 146] on div "Move forward to switch to the next month." at bounding box center [883, 148] width 19 height 16
click at [764, 216] on td "15" at bounding box center [770, 219] width 19 height 18
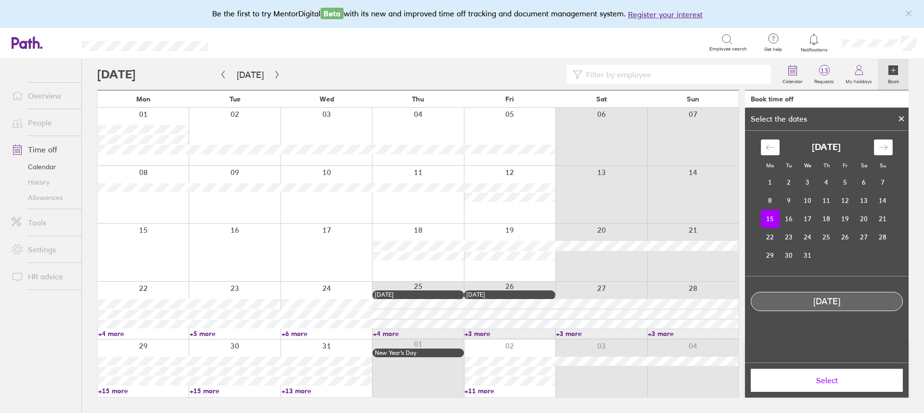
click at [818, 385] on span "Select" at bounding box center [826, 380] width 139 height 9
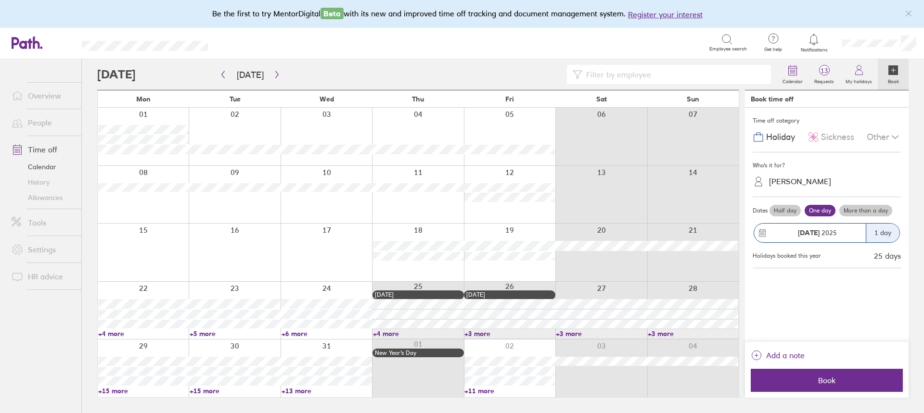
click at [818, 385] on span "Book" at bounding box center [826, 380] width 139 height 9
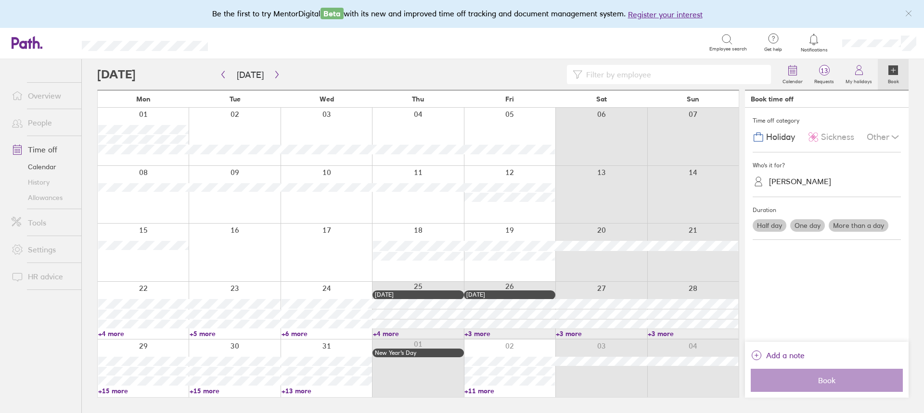
click at [802, 222] on label "One day" at bounding box center [807, 225] width 35 height 13
click at [0, 0] on input "One day" at bounding box center [0, 0] width 0 height 0
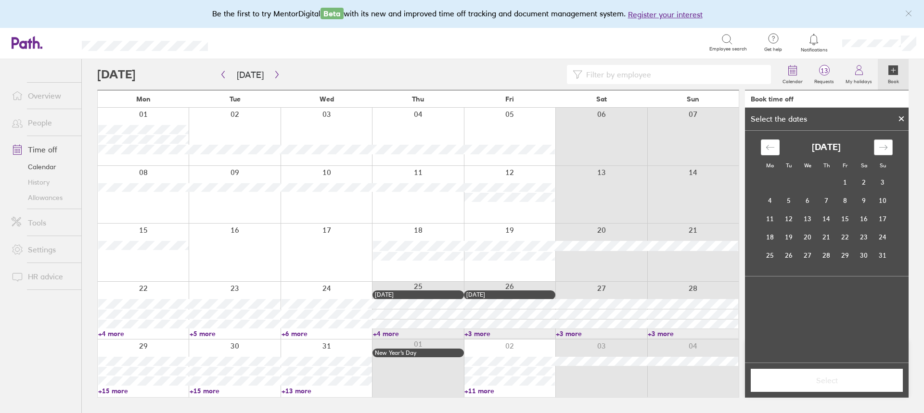
click at [889, 150] on div "Move forward to switch to the next month." at bounding box center [883, 148] width 19 height 16
click at [774, 151] on icon "Move backward to switch to the previous month." at bounding box center [770, 147] width 9 height 9
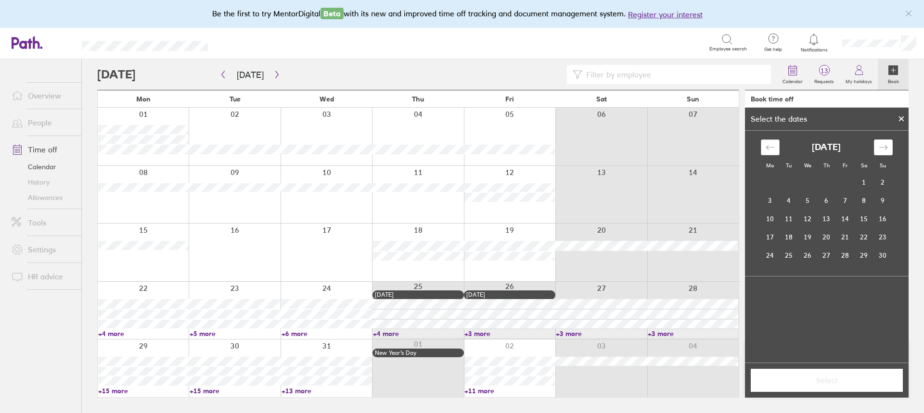
click at [774, 151] on icon "Move backward to switch to the previous month." at bounding box center [770, 147] width 9 height 9
click at [215, 75] on div at bounding box center [436, 74] width 679 height 19
click at [223, 74] on icon "button" at bounding box center [222, 75] width 7 height 8
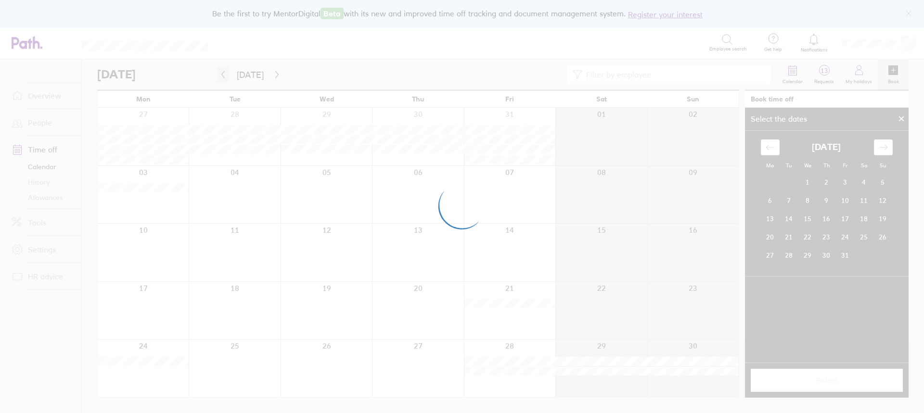
click at [223, 74] on div at bounding box center [462, 206] width 924 height 413
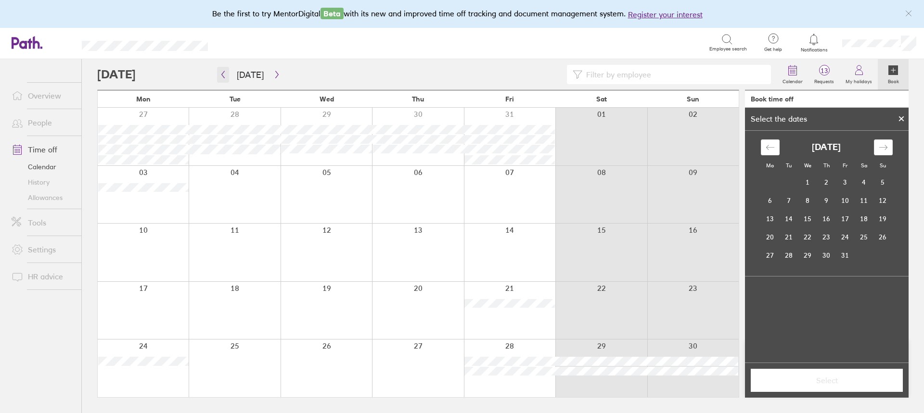
click at [223, 74] on icon "button" at bounding box center [222, 75] width 7 height 8
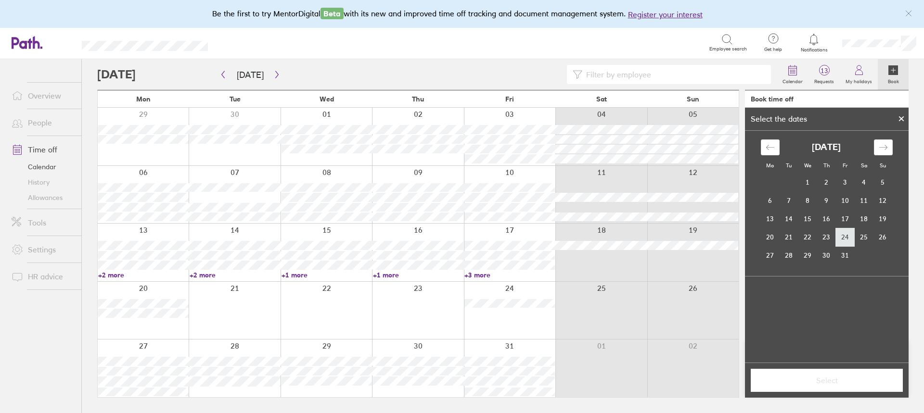
click at [846, 236] on td "24" at bounding box center [845, 237] width 19 height 18
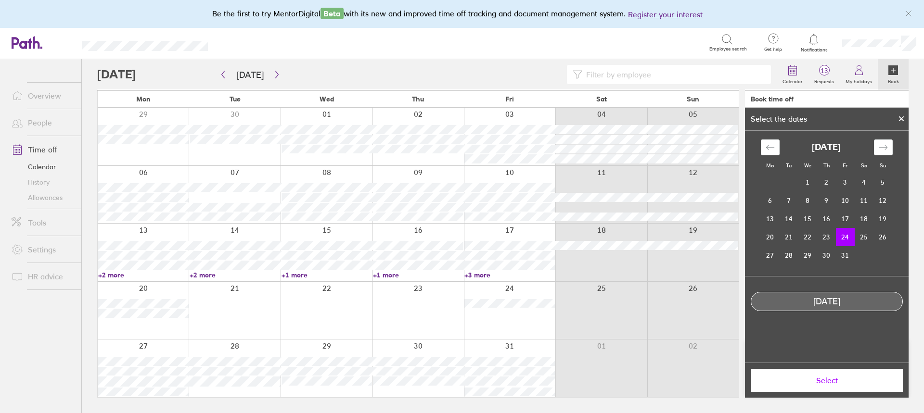
click at [788, 390] on button "Select" at bounding box center [827, 380] width 152 height 23
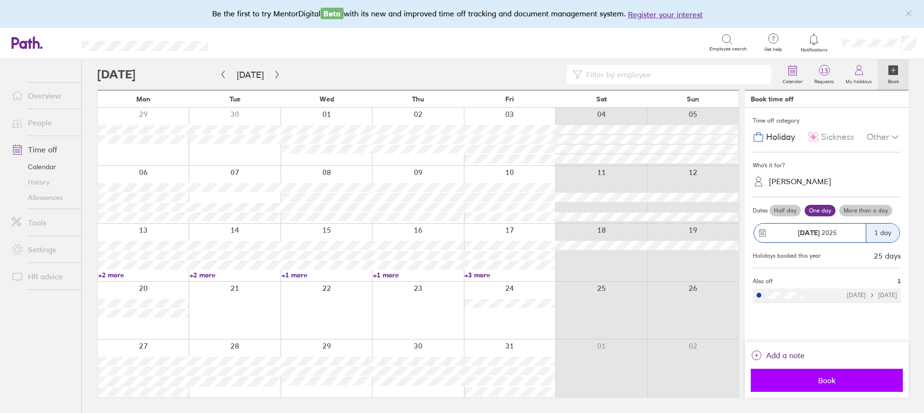
click at [824, 379] on span "Book" at bounding box center [826, 380] width 139 height 9
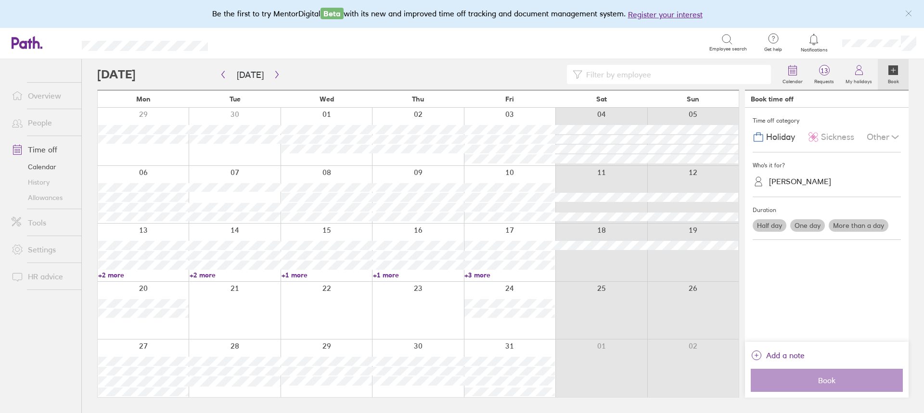
click at [50, 197] on link "Allowances" at bounding box center [42, 197] width 77 height 15
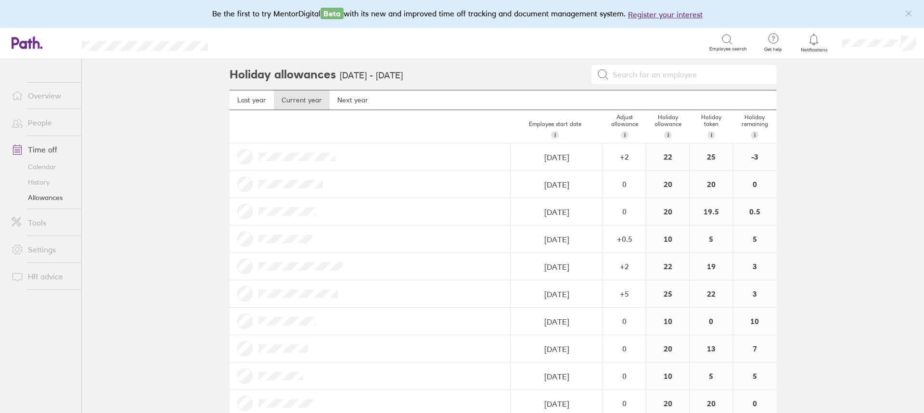
click at [45, 199] on link "Allowances" at bounding box center [42, 197] width 77 height 15
click at [44, 153] on link "Time off" at bounding box center [42, 149] width 77 height 19
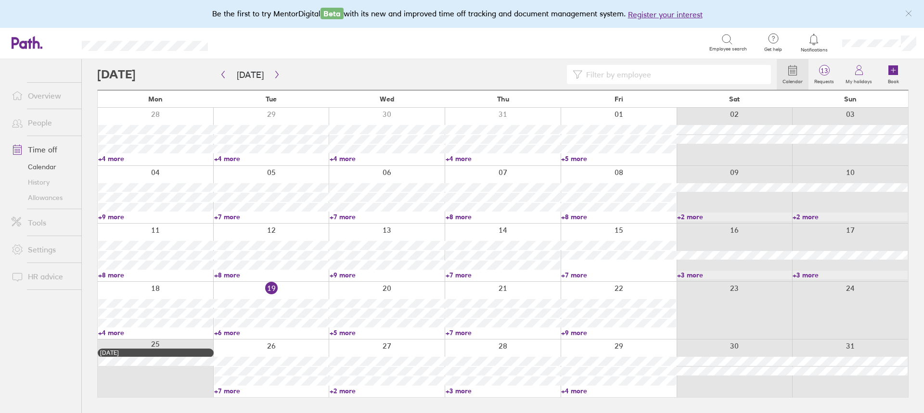
click at [231, 331] on link "+6 more" at bounding box center [271, 333] width 115 height 9
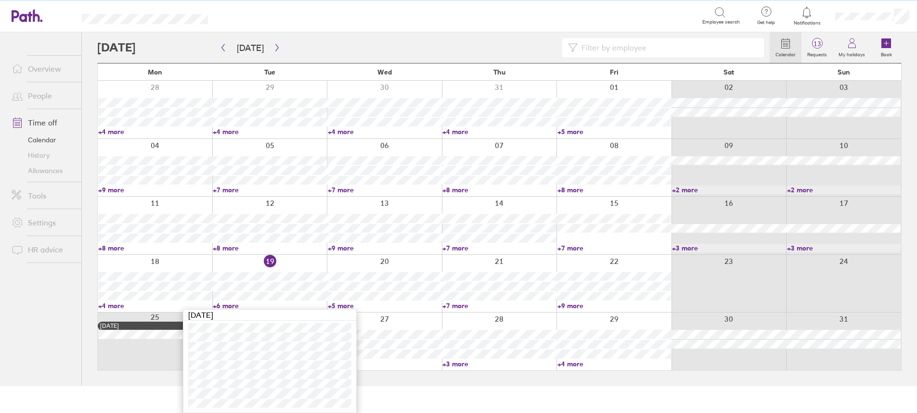
click at [36, 320] on ul "Overview People Time off Calendar History Allowances Tools Settings HR advice" at bounding box center [40, 193] width 81 height 322
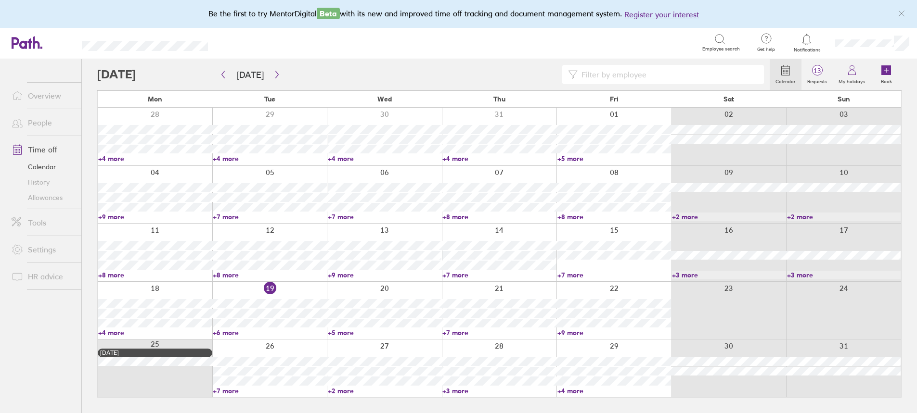
scroll to position [0, 0]
drag, startPoint x: 827, startPoint y: 73, endPoint x: 842, endPoint y: 81, distance: 17.4
click at [827, 73] on span "13" at bounding box center [823, 71] width 31 height 8
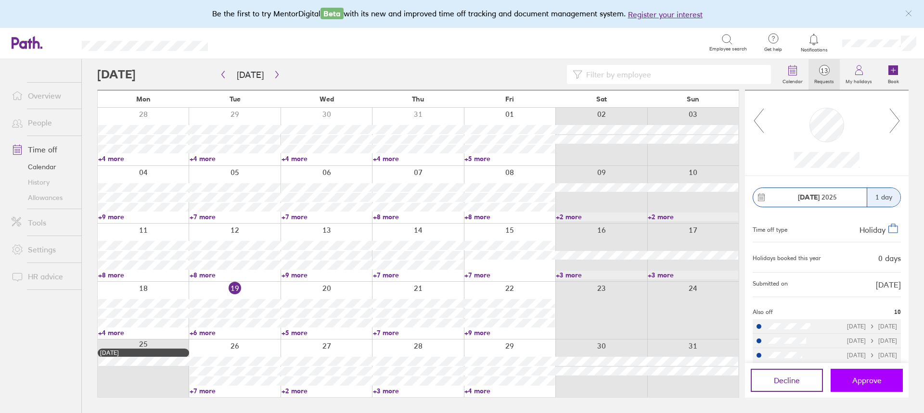
click at [862, 387] on button "Approve" at bounding box center [867, 380] width 72 height 23
click at [201, 388] on link "+7 more" at bounding box center [235, 391] width 90 height 9
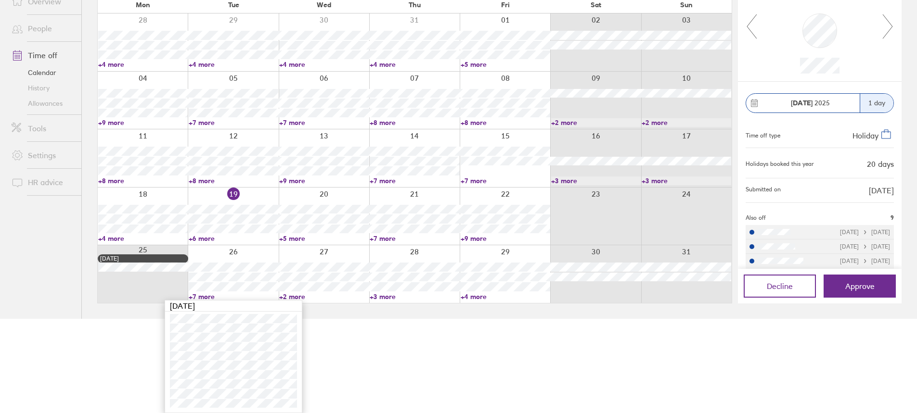
click at [196, 237] on link "+6 more" at bounding box center [233, 238] width 89 height 9
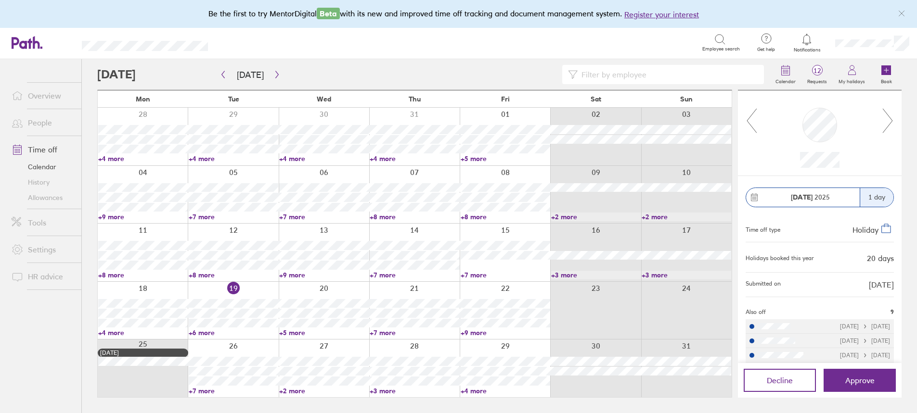
scroll to position [0, 0]
click at [196, 237] on div at bounding box center [234, 253] width 91 height 58
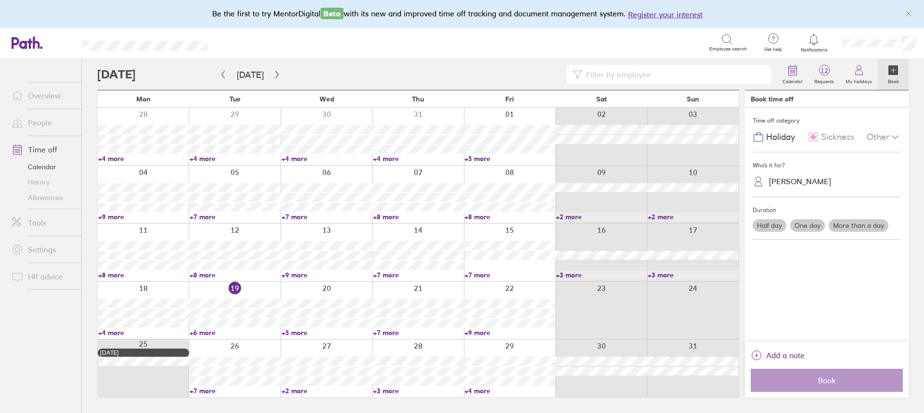
click at [202, 333] on link "+6 more" at bounding box center [235, 333] width 90 height 9
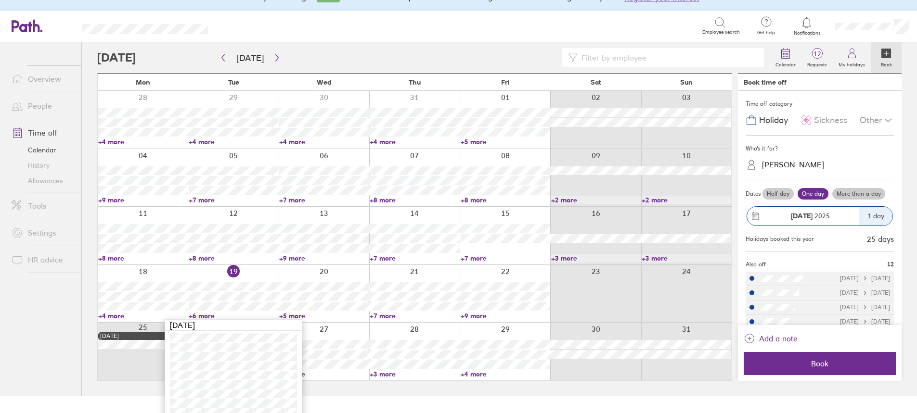
scroll to position [26, 0]
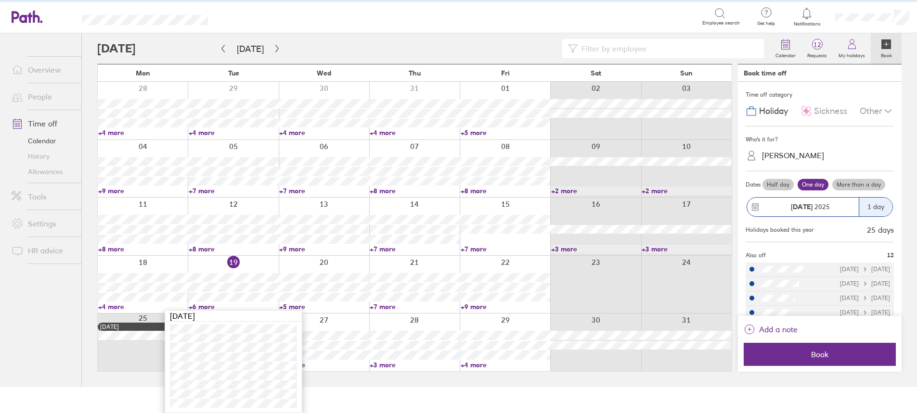
click at [33, 172] on link "Allowances" at bounding box center [42, 171] width 77 height 15
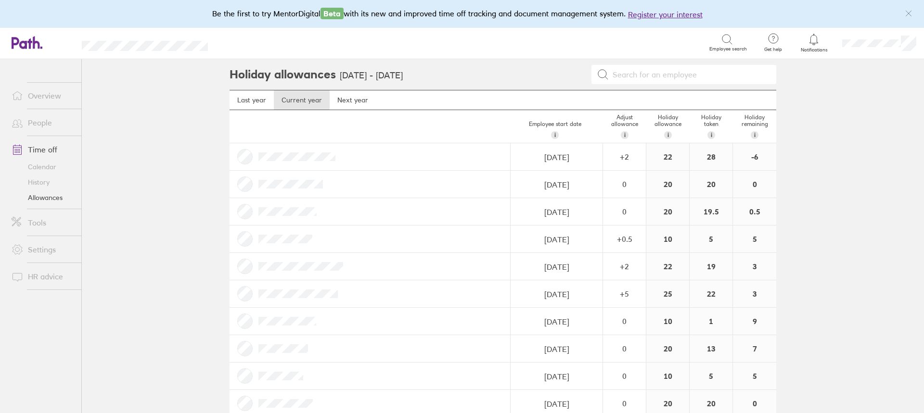
click at [174, 304] on main "Holiday allowances 1 Jan 2025 - 31 Dec 2025 Last year Current year Next year Em…" at bounding box center [503, 236] width 842 height 354
